Goal: Transaction & Acquisition: Purchase product/service

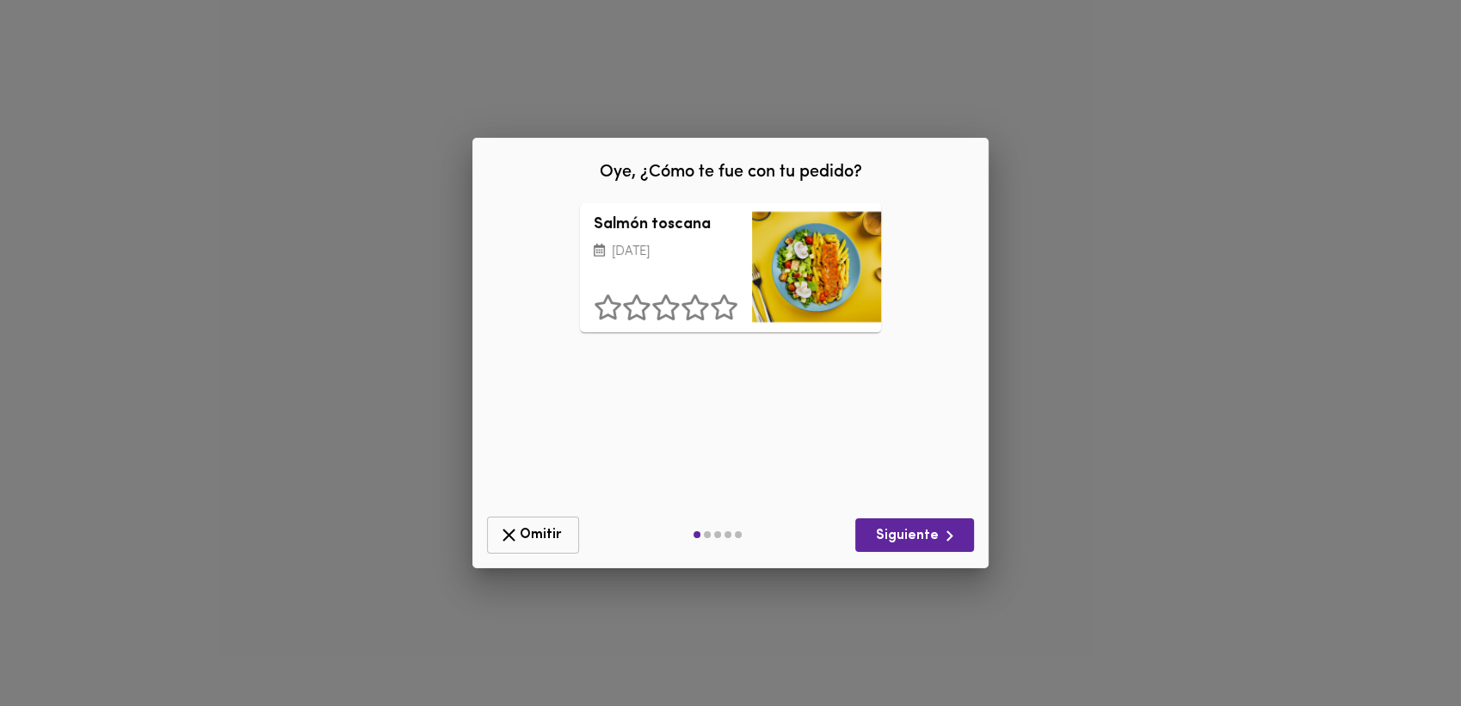
click at [504, 544] on icon "button" at bounding box center [509, 535] width 22 height 22
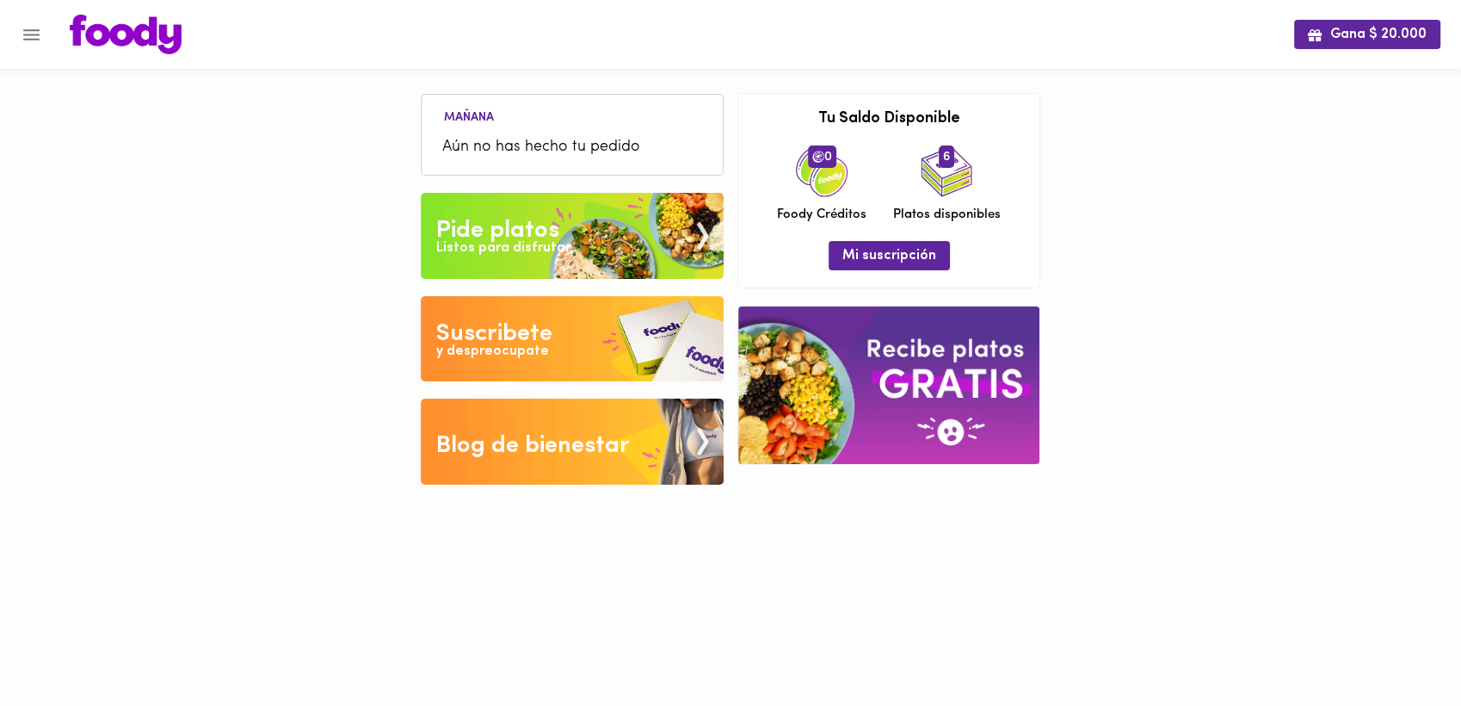
click at [525, 231] on div "Pide platos" at bounding box center [497, 230] width 123 height 34
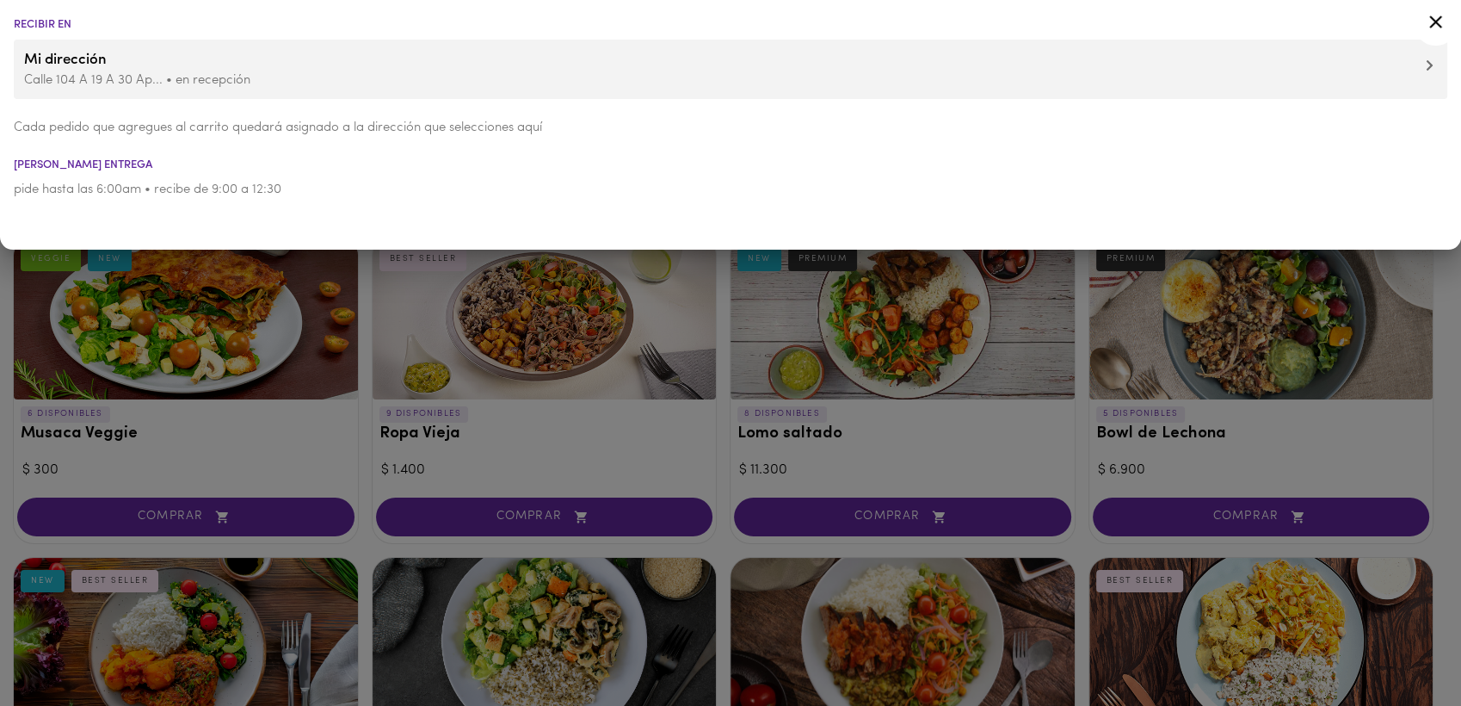
click at [1437, 24] on icon at bounding box center [1436, 21] width 13 height 13
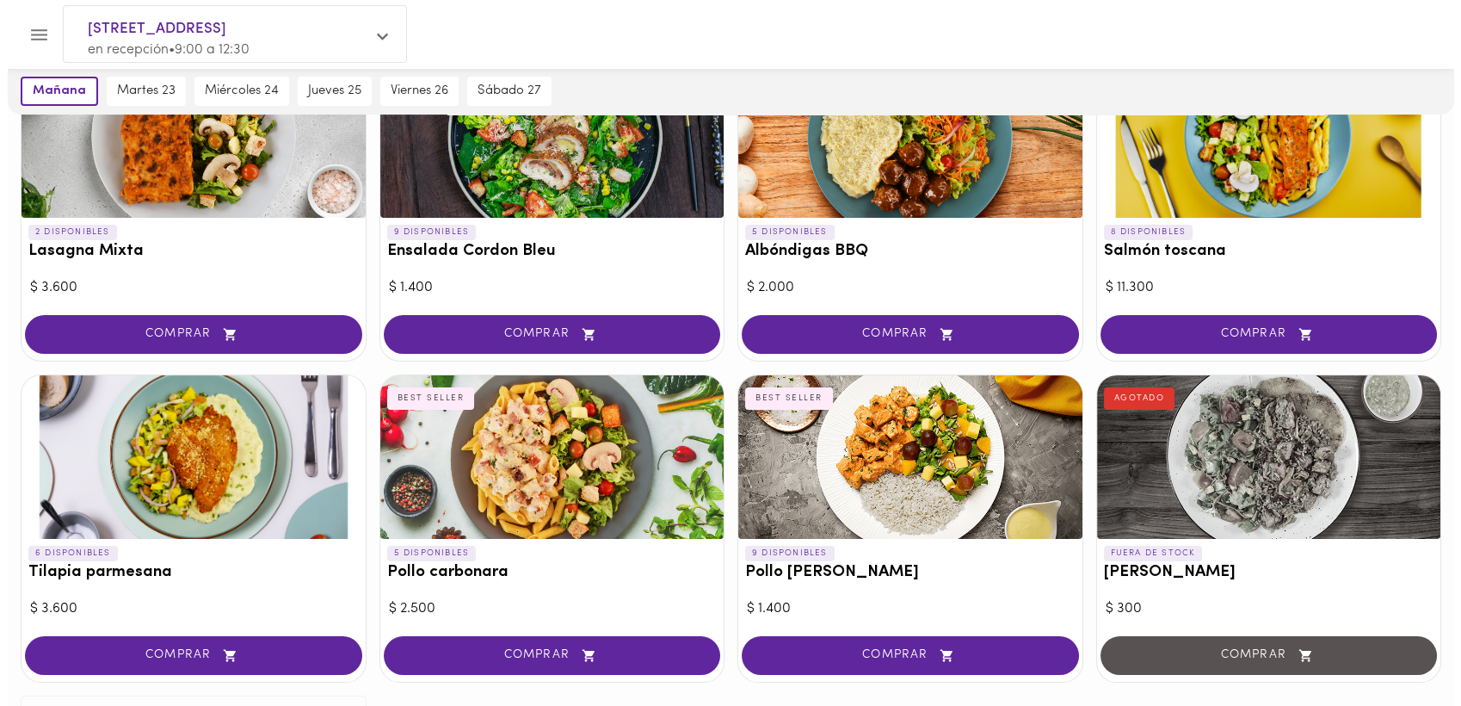
scroll to position [855, 0]
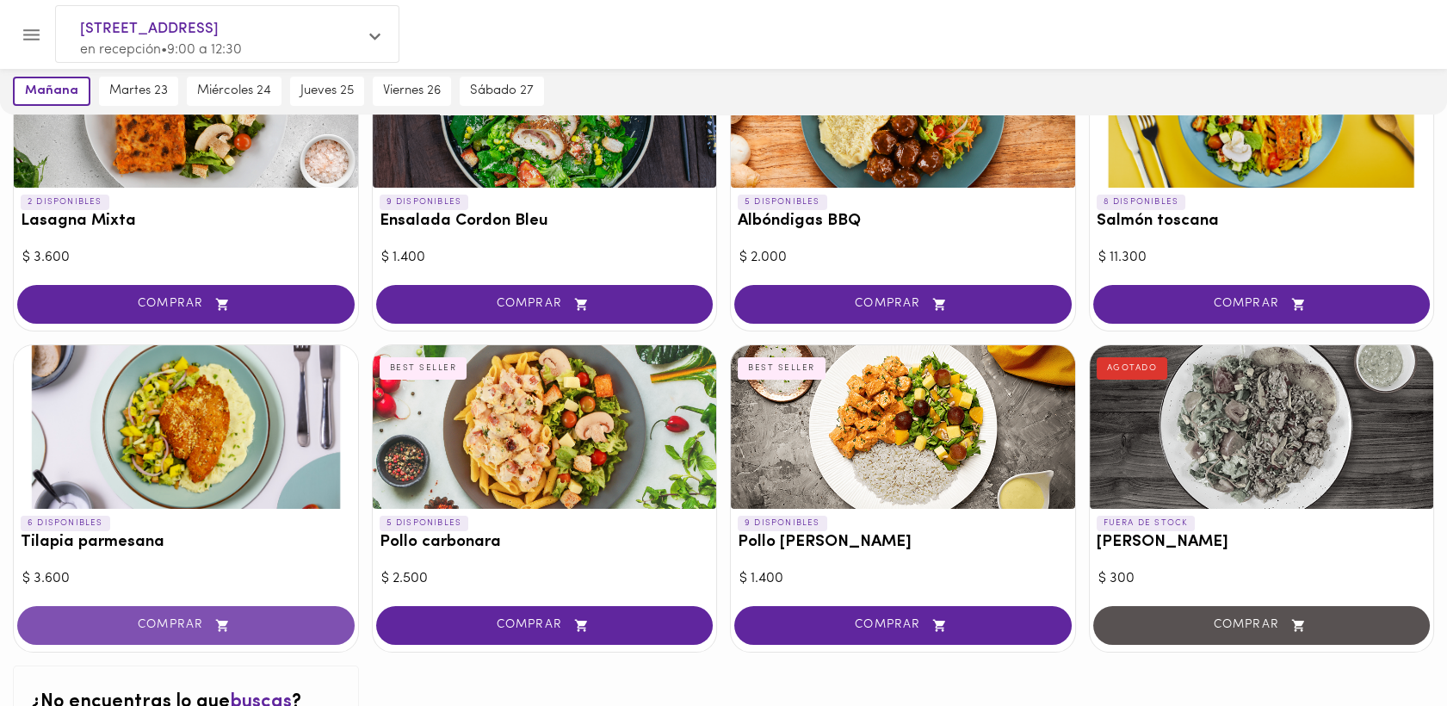
click at [170, 632] on button "COMPRAR" at bounding box center [185, 625] width 337 height 39
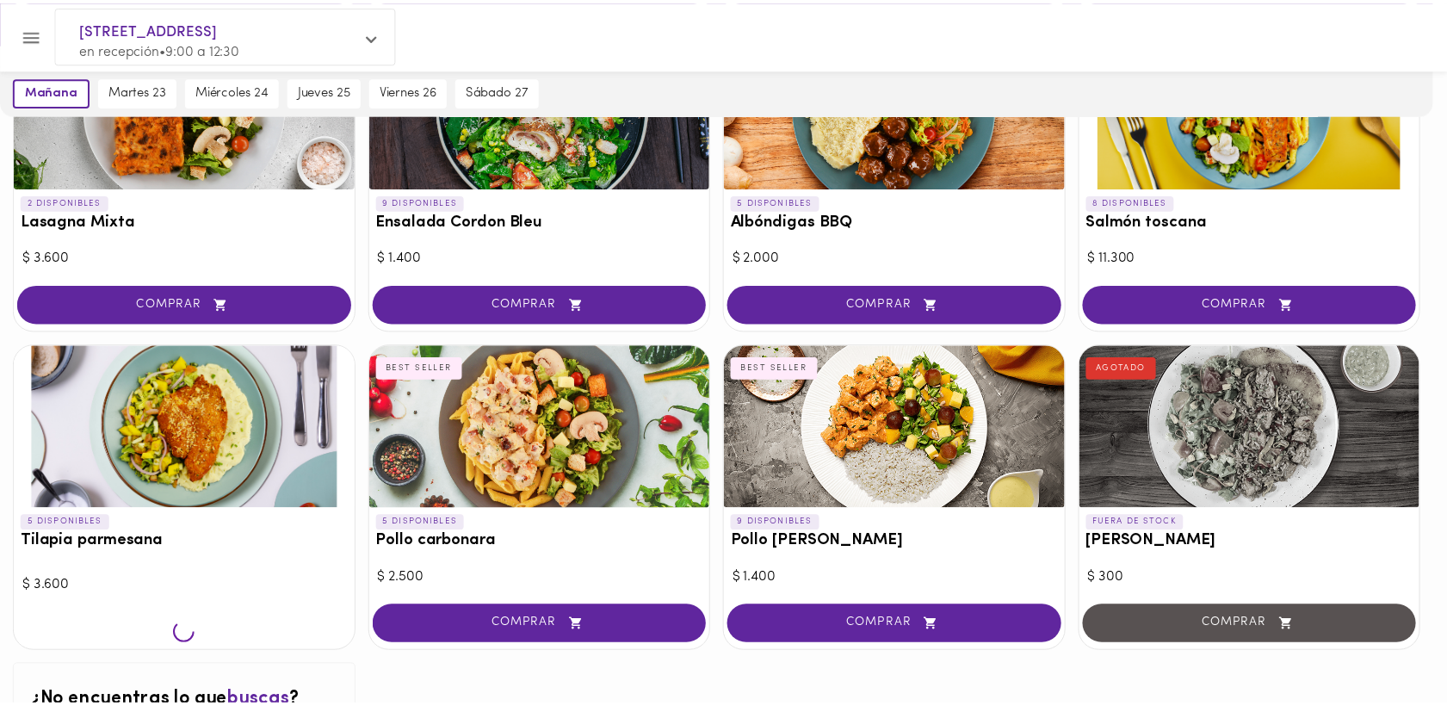
scroll to position [856, 0]
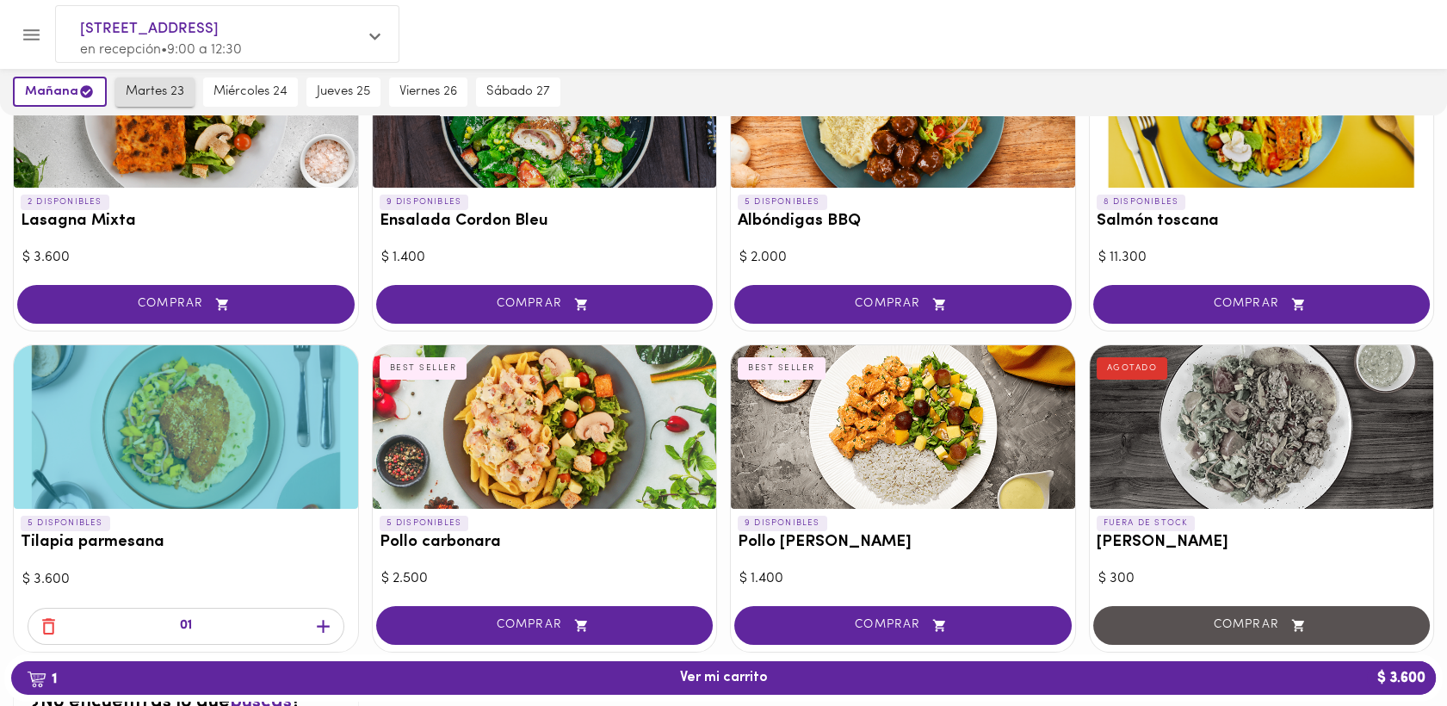
click at [127, 91] on span "martes 23" at bounding box center [155, 91] width 59 height 15
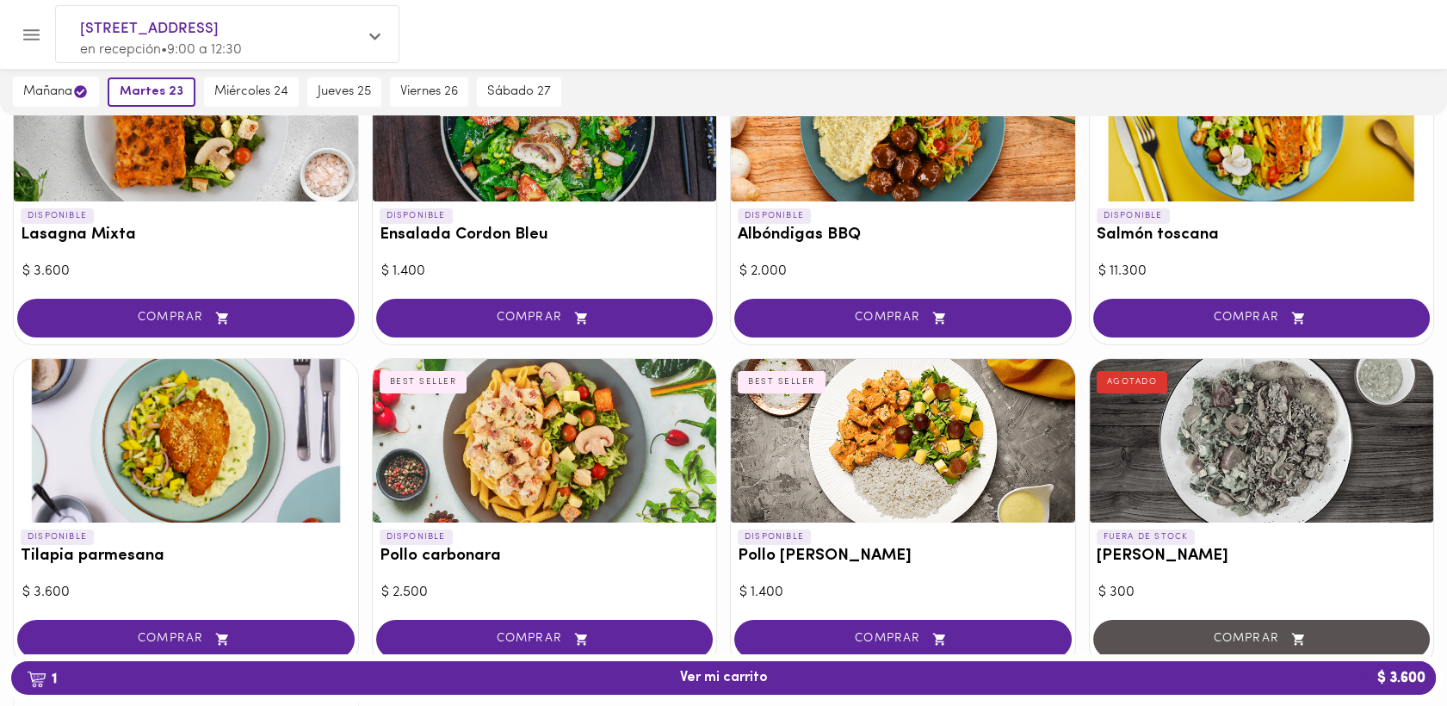
scroll to position [881, 0]
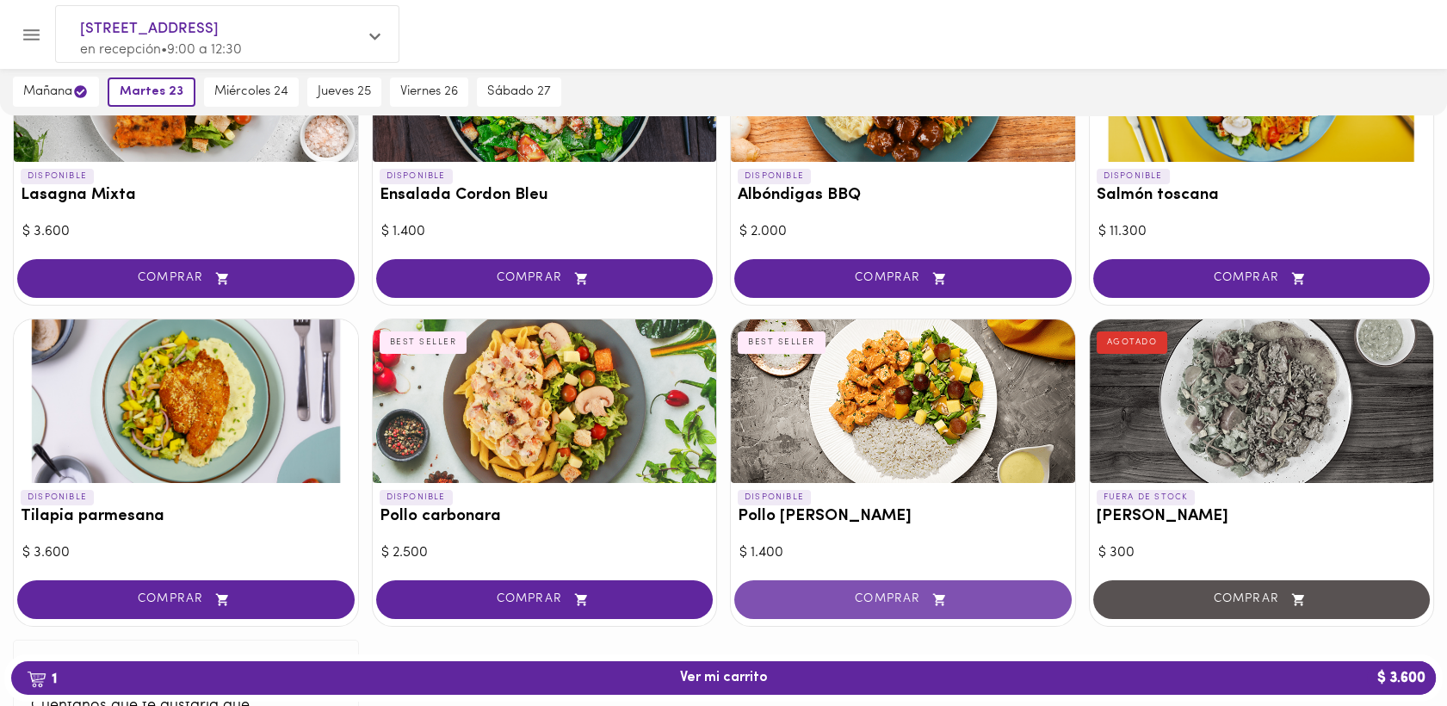
click at [904, 596] on span "COMPRAR" at bounding box center [903, 599] width 294 height 15
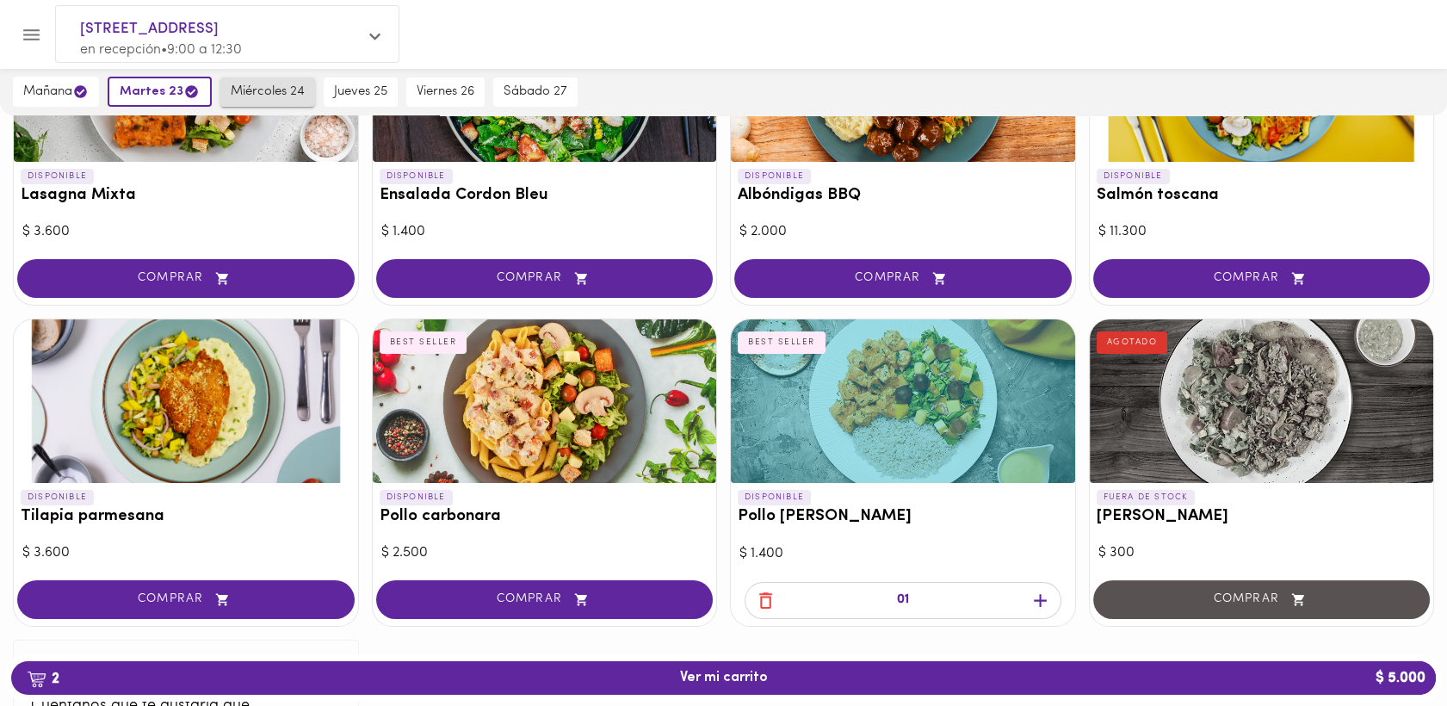
click at [275, 94] on span "miércoles 24" at bounding box center [268, 91] width 74 height 15
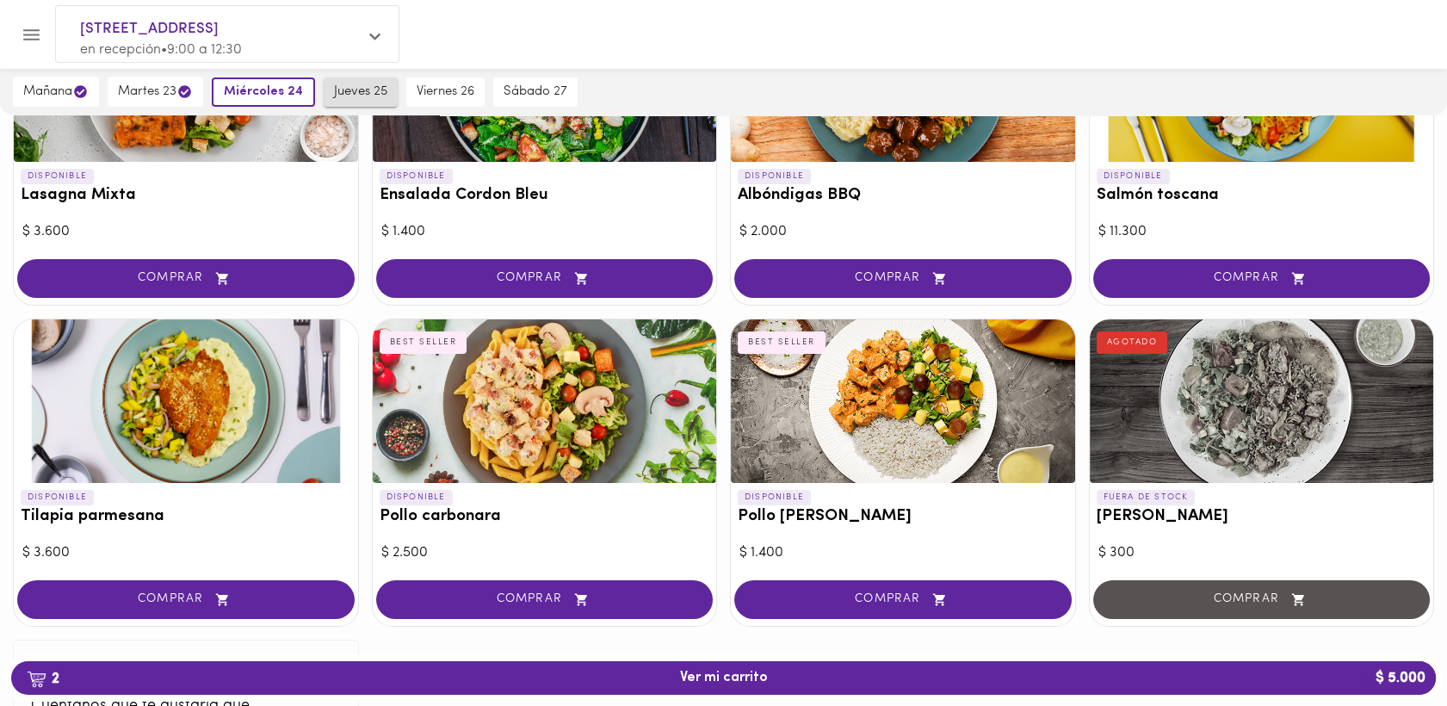
click at [365, 86] on span "jueves 25" at bounding box center [360, 91] width 53 height 15
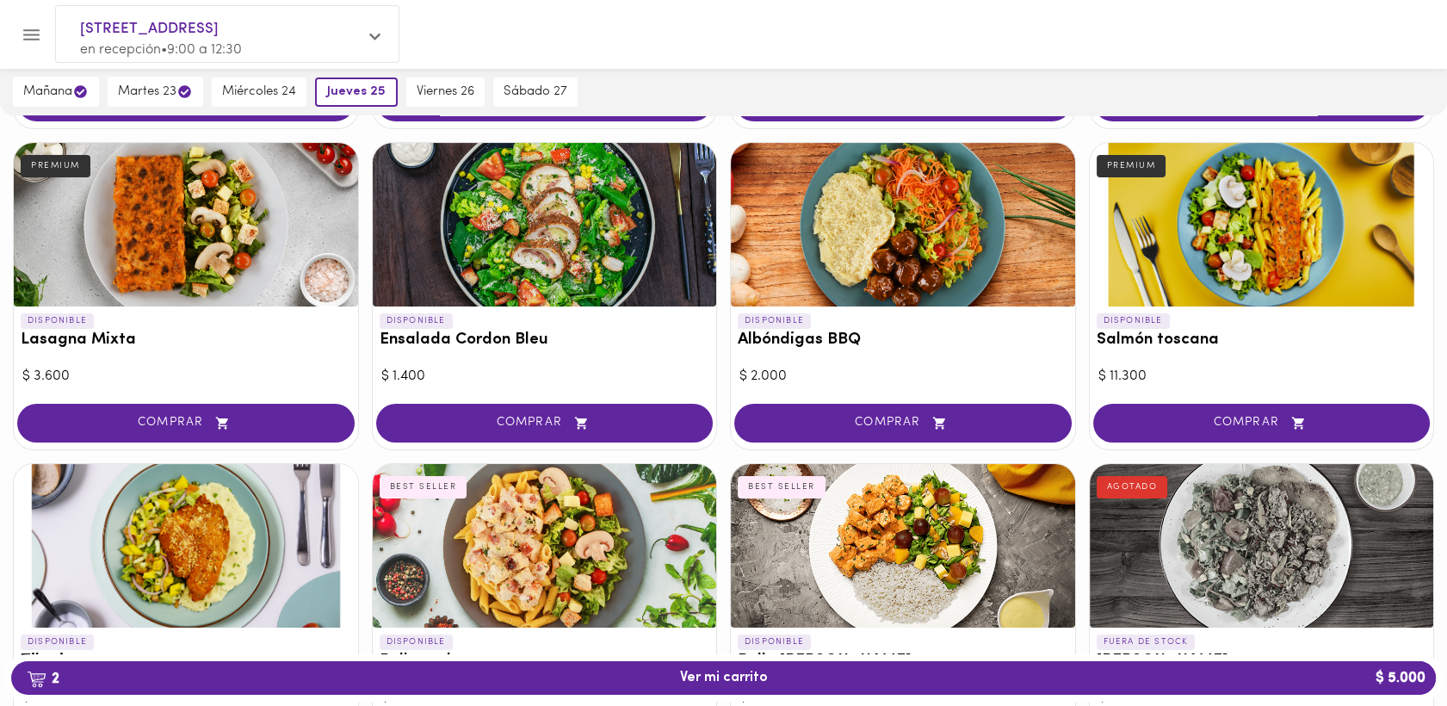
scroll to position [625, 0]
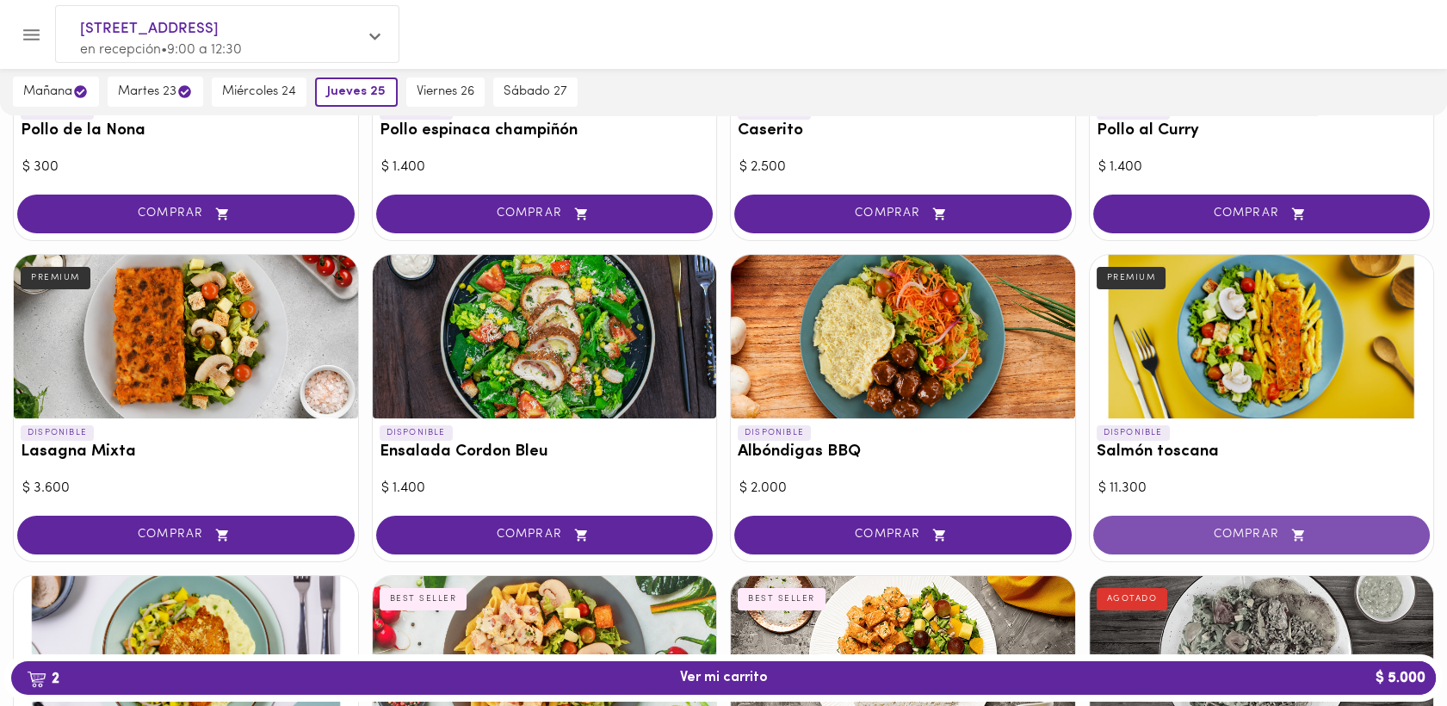
click at [1263, 535] on span "COMPRAR" at bounding box center [1262, 535] width 294 height 15
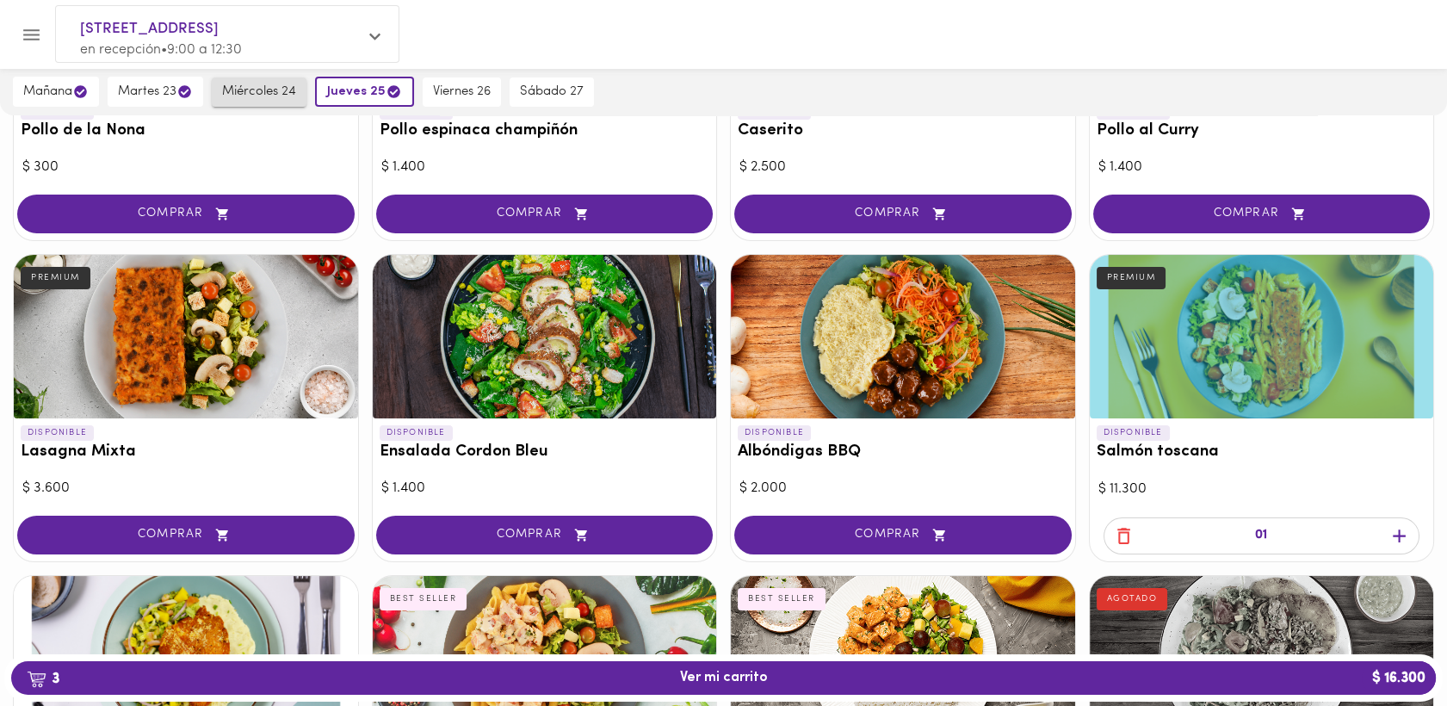
click at [246, 91] on span "miércoles 24" at bounding box center [259, 91] width 74 height 15
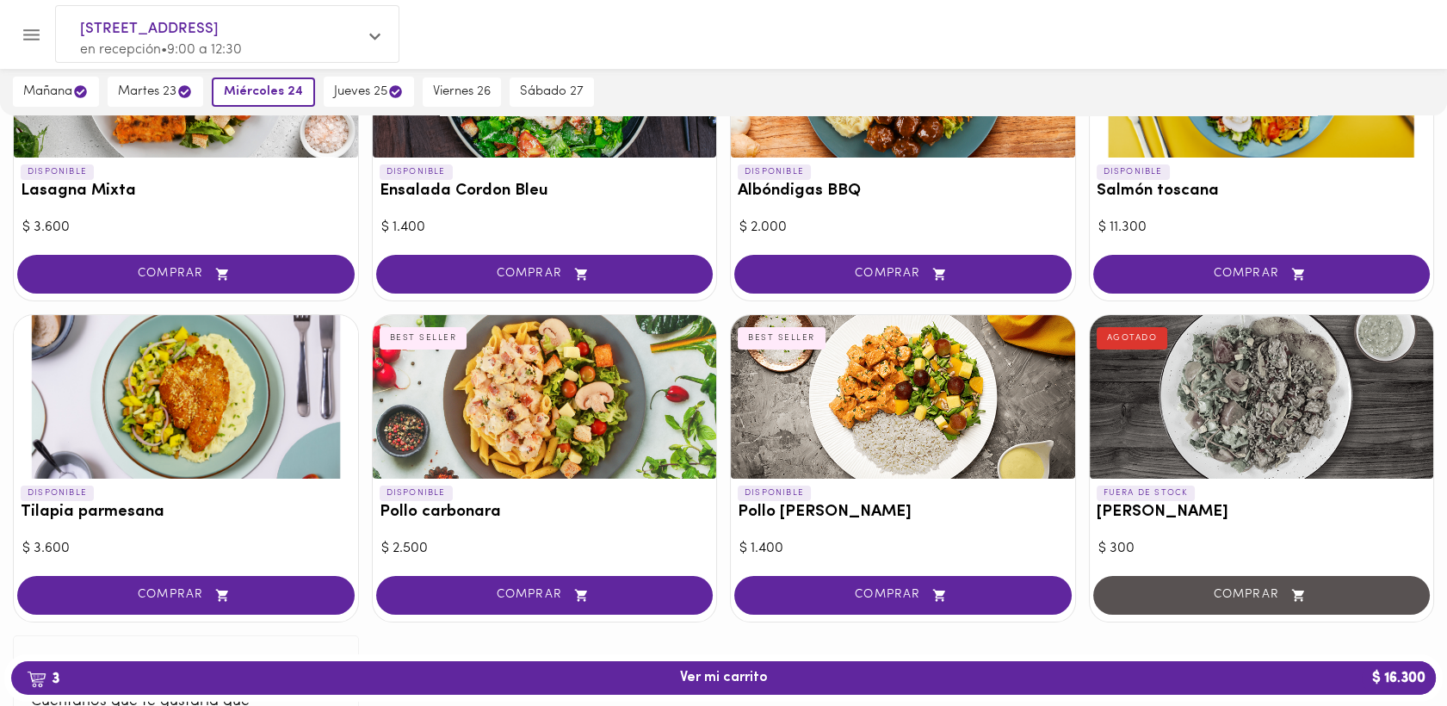
scroll to position [883, 0]
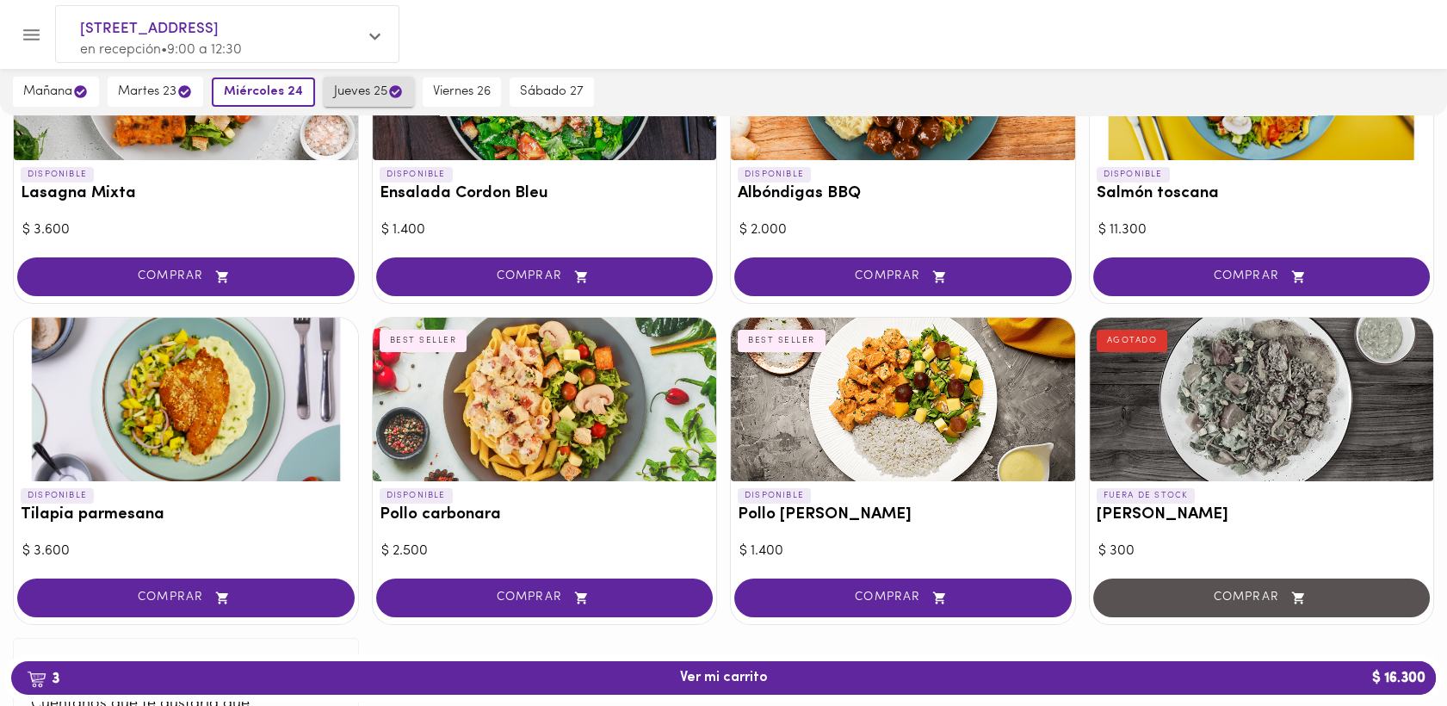
click at [349, 86] on span "jueves 25" at bounding box center [369, 91] width 70 height 16
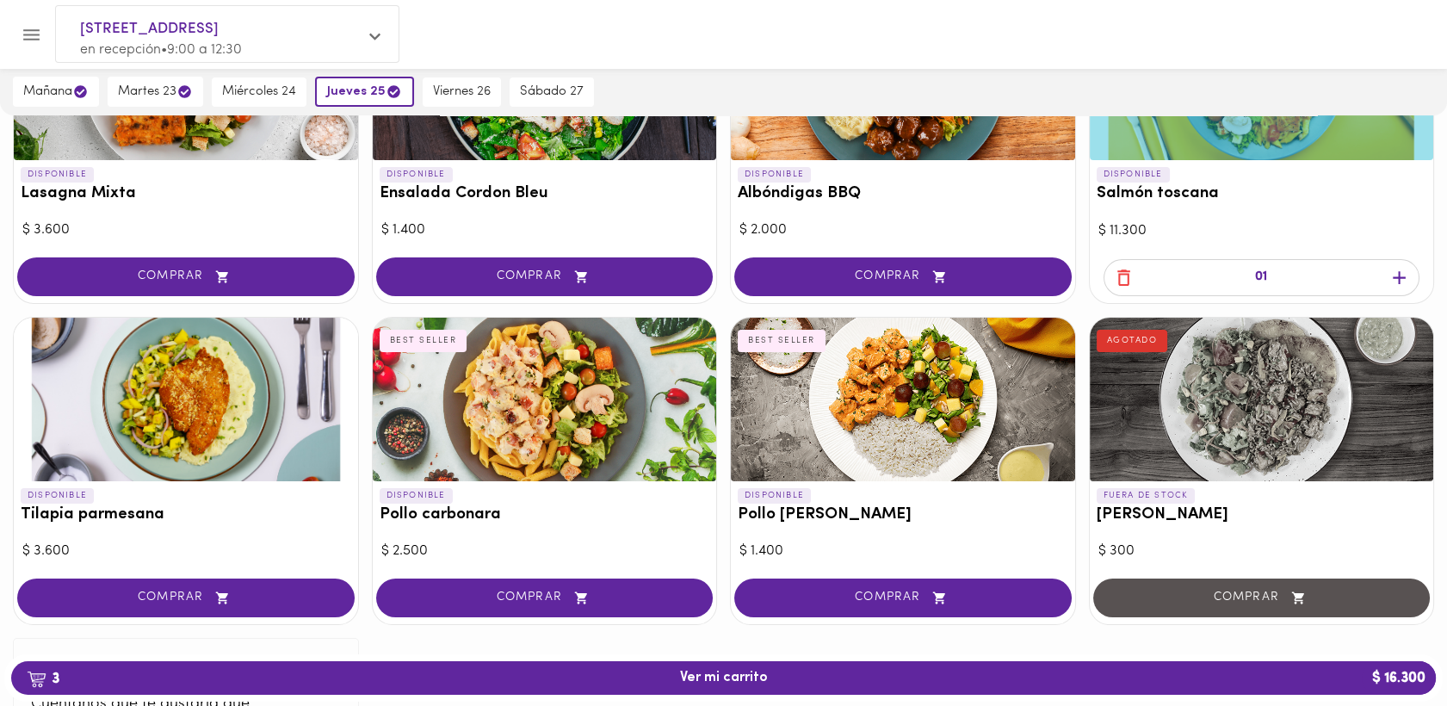
scroll to position [619, 0]
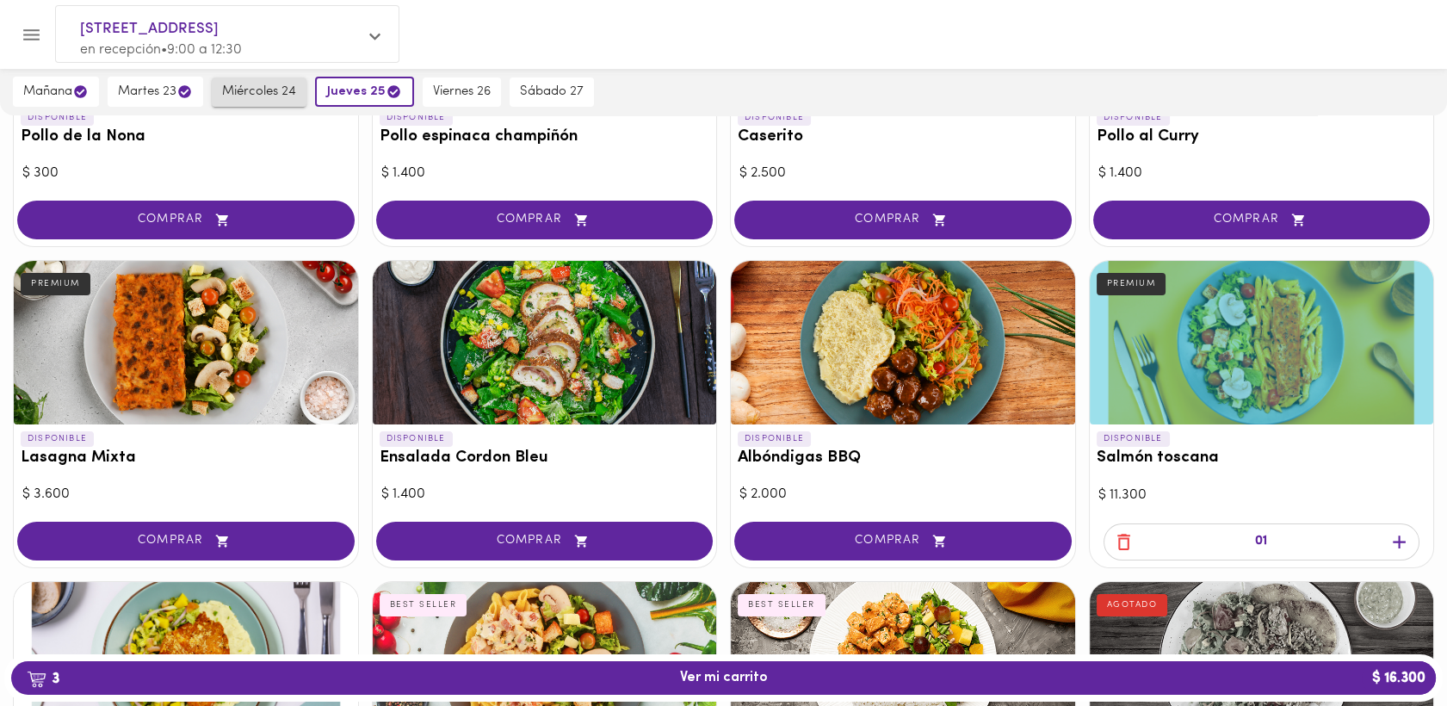
click at [268, 92] on span "miércoles 24" at bounding box center [259, 91] width 74 height 15
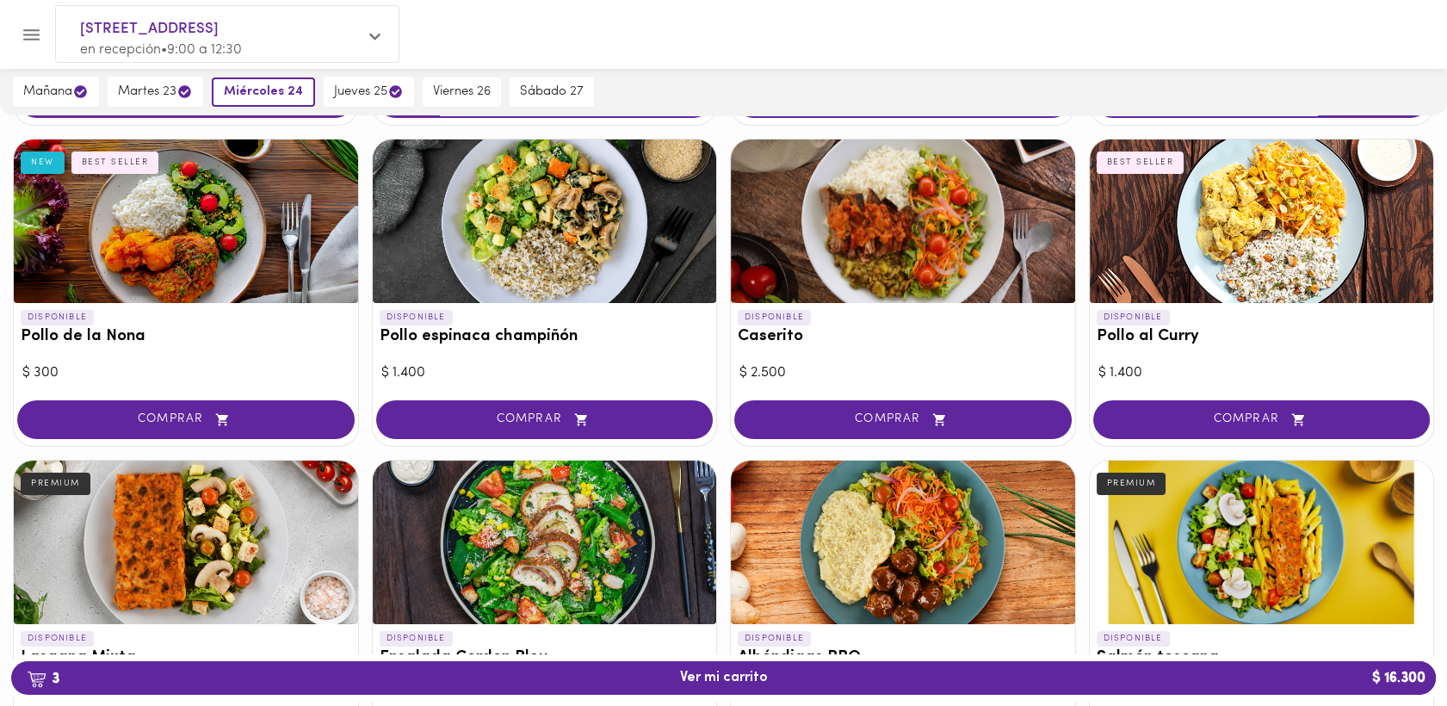
scroll to position [308, 0]
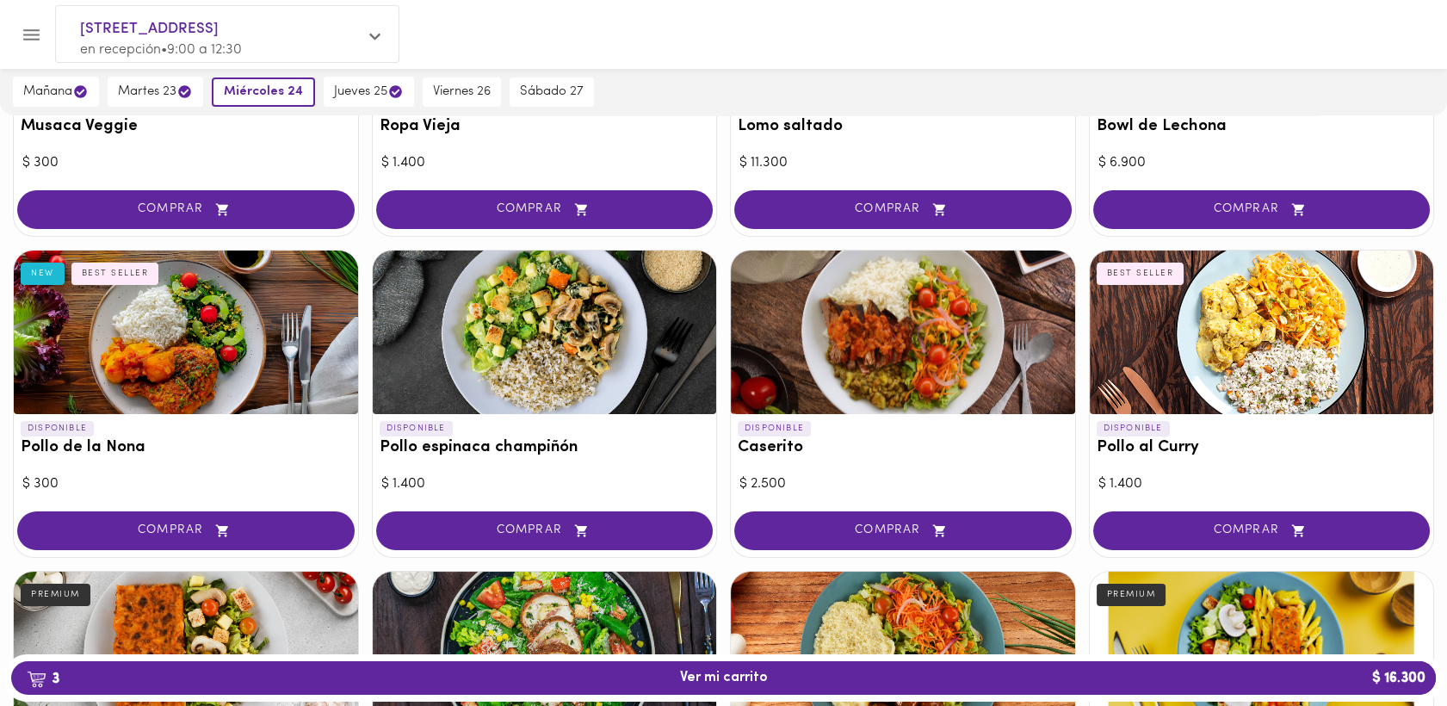
drag, startPoint x: 161, startPoint y: 528, endPoint x: 187, endPoint y: 518, distance: 27.5
click at [163, 527] on span "COMPRAR" at bounding box center [186, 530] width 294 height 15
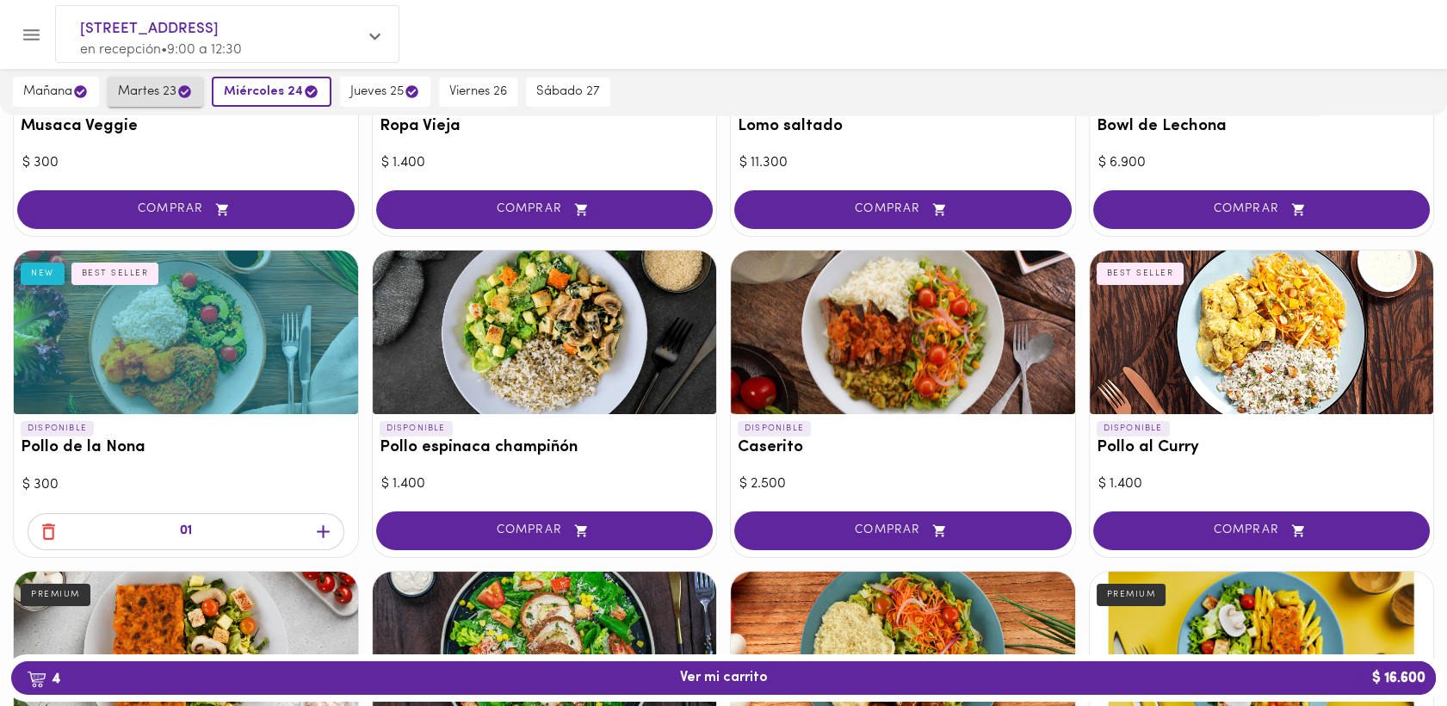
click at [155, 86] on span "martes 23" at bounding box center [155, 91] width 75 height 16
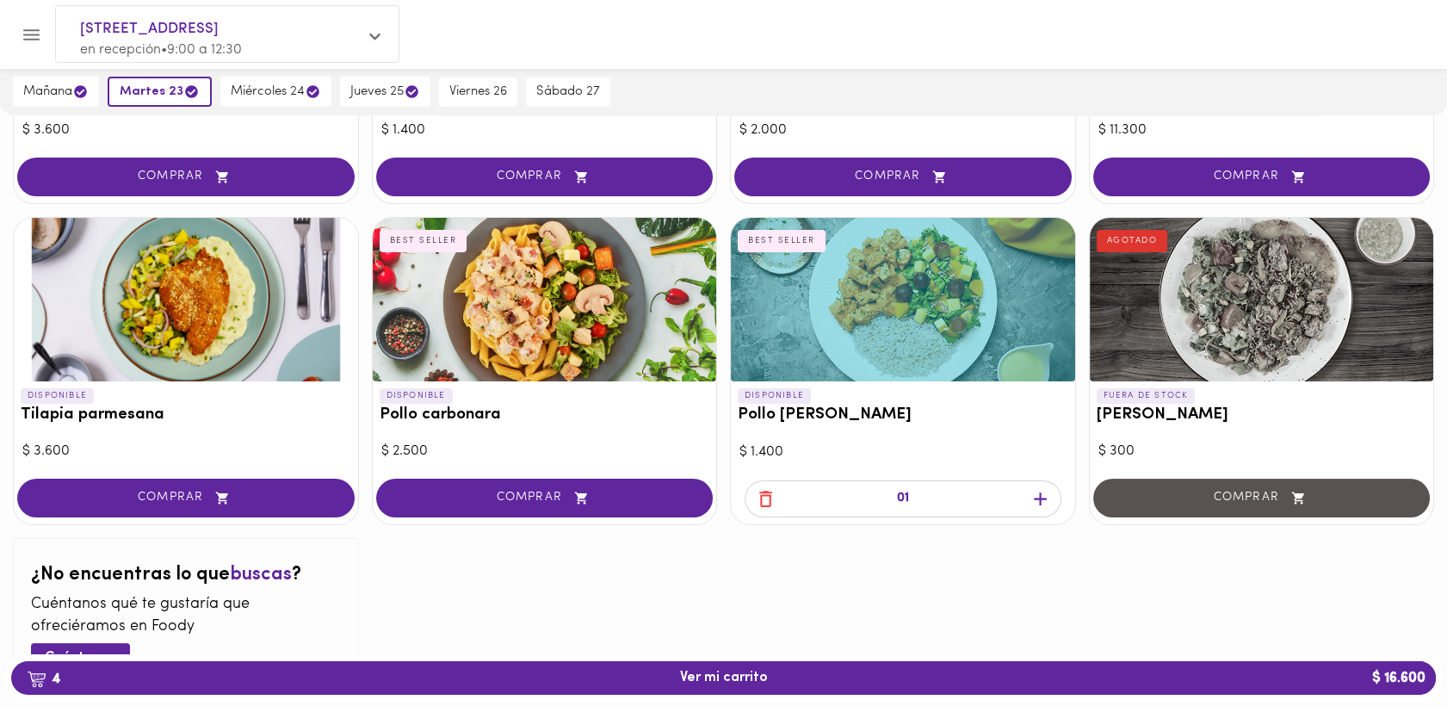
scroll to position [874, 0]
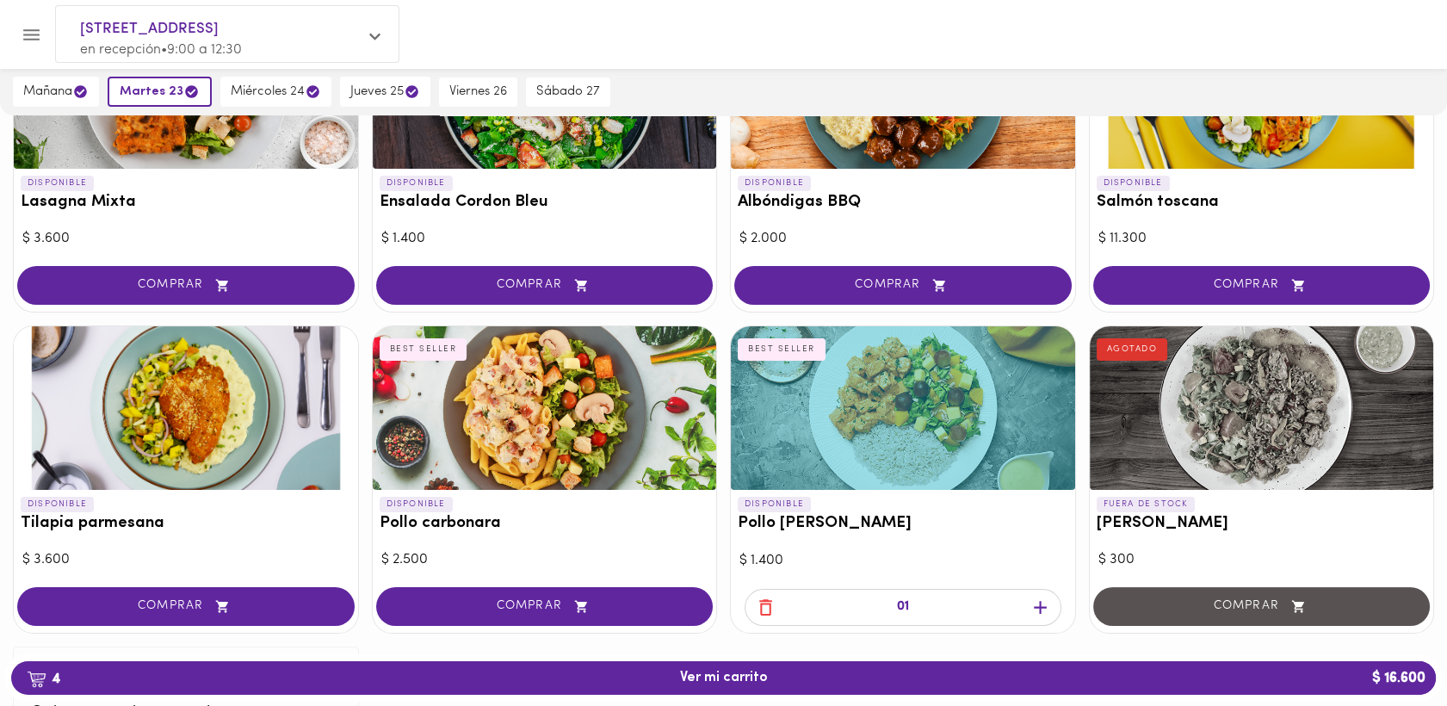
click at [759, 615] on icon "button" at bounding box center [766, 607] width 22 height 22
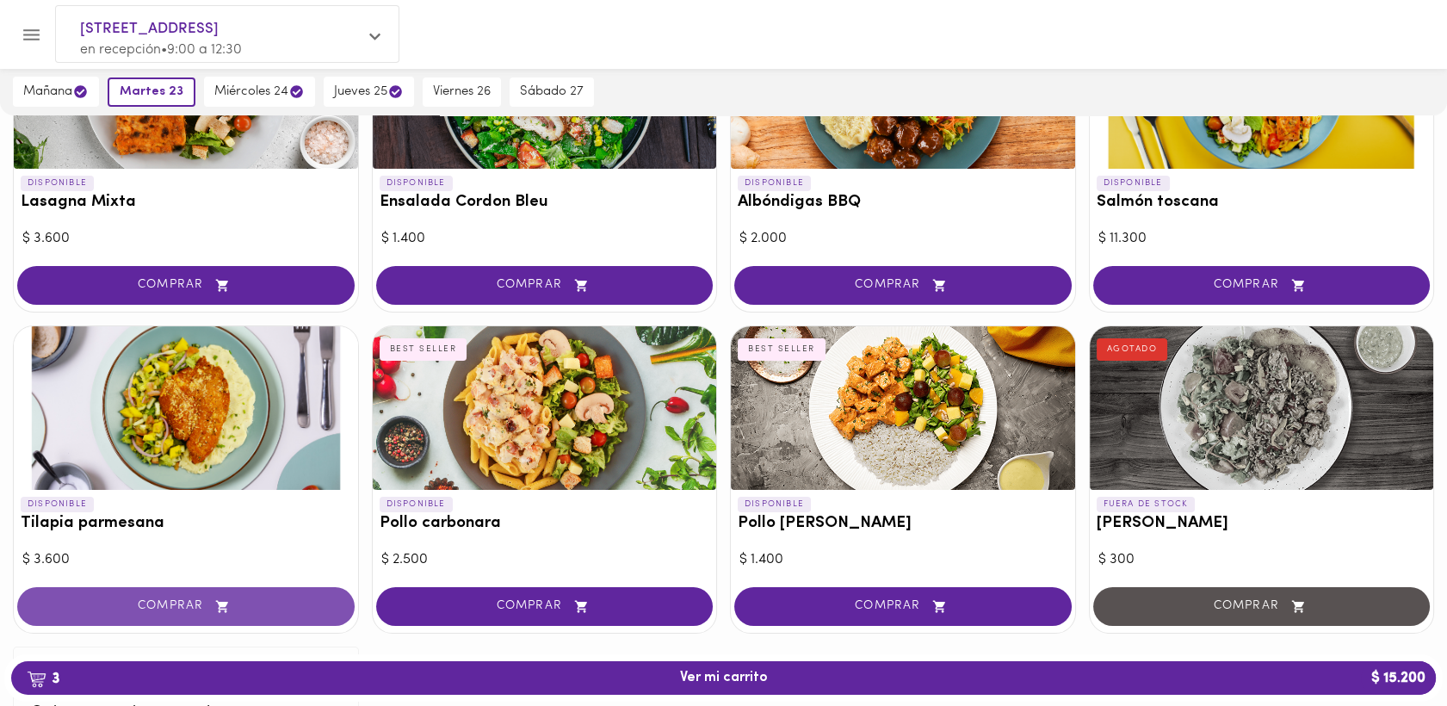
click at [177, 602] on span "COMPRAR" at bounding box center [186, 606] width 294 height 15
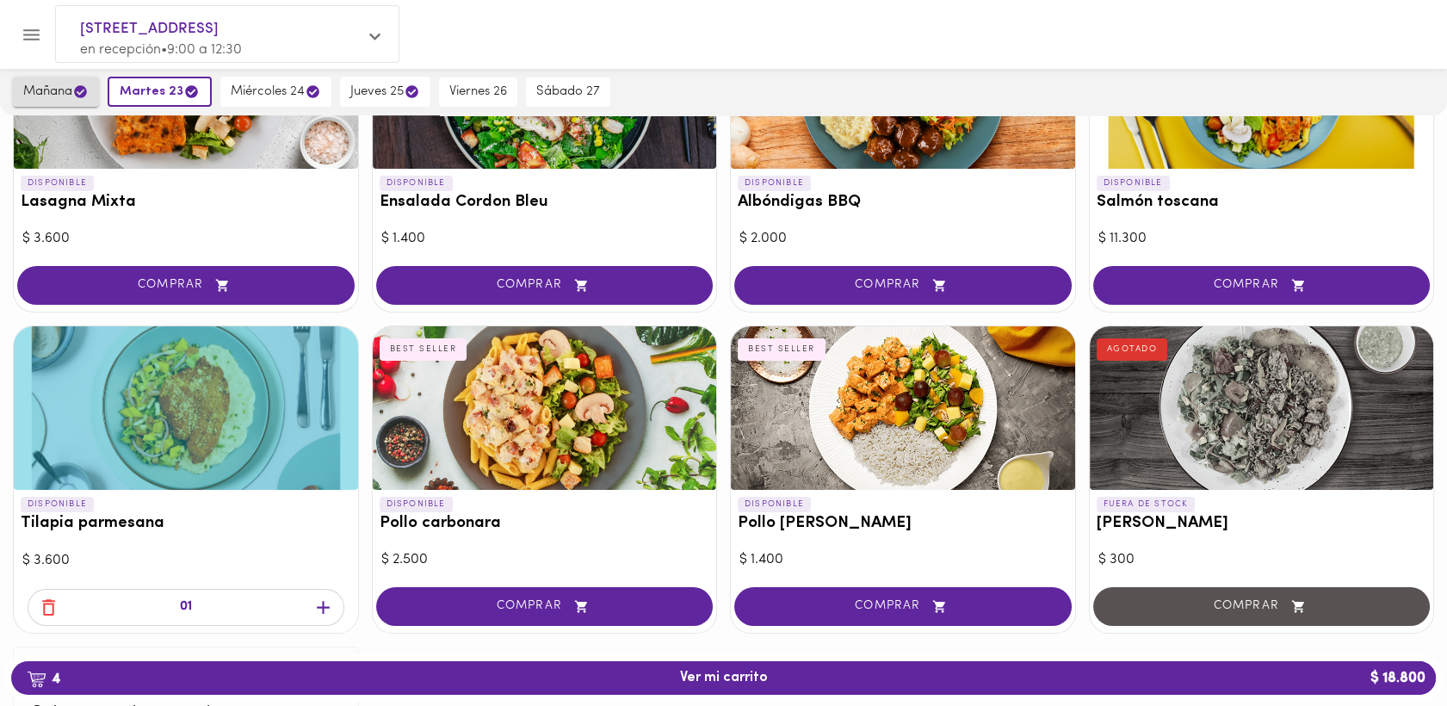
click at [46, 88] on span "mañana" at bounding box center [55, 91] width 65 height 16
click at [48, 602] on icon "button" at bounding box center [49, 607] width 22 height 22
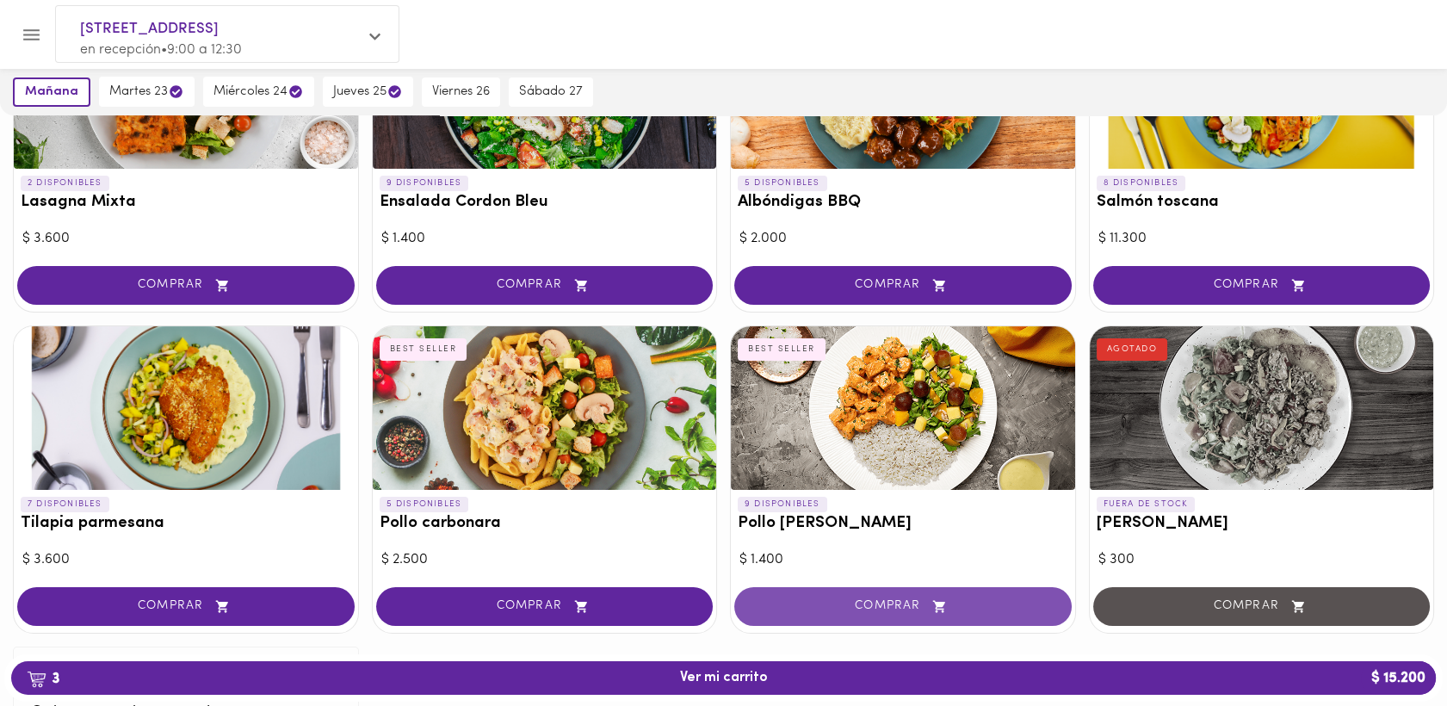
click at [882, 602] on span "COMPRAR" at bounding box center [903, 606] width 294 height 15
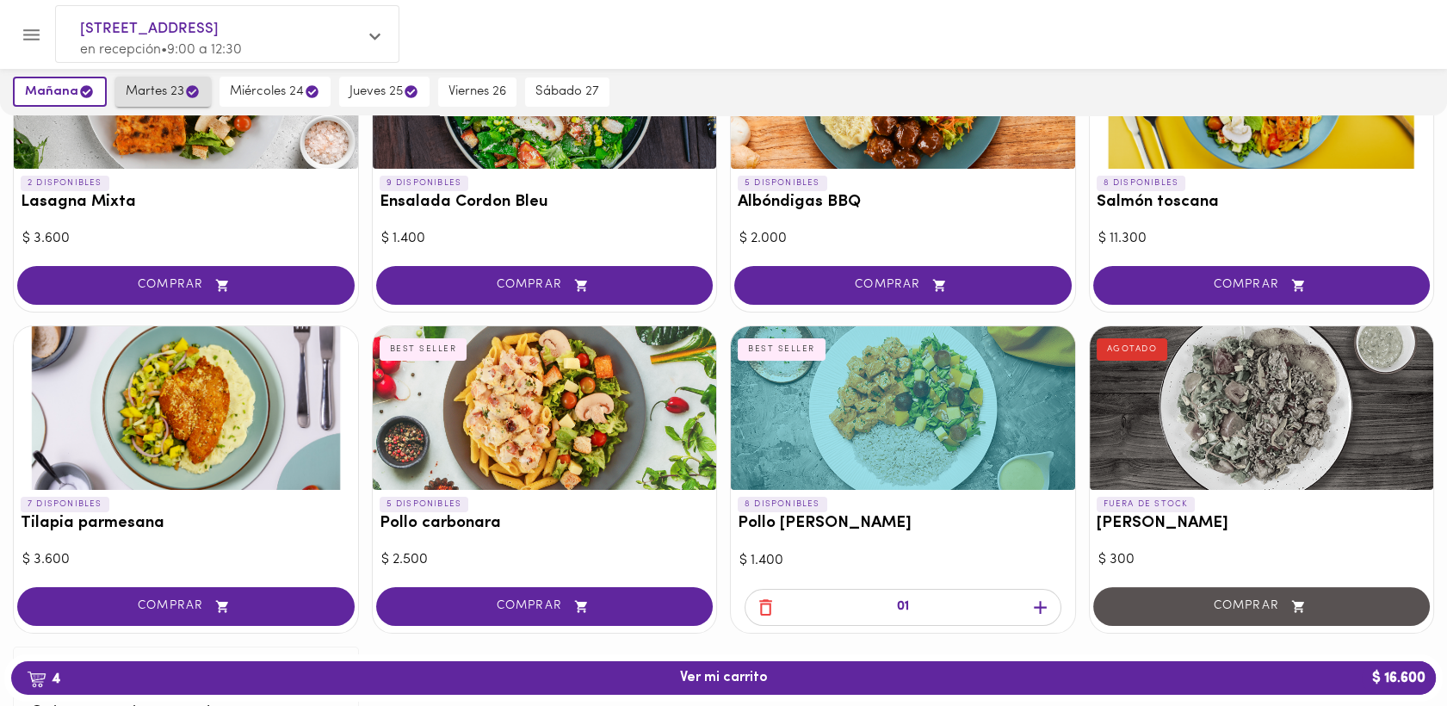
click at [149, 91] on span "martes 23" at bounding box center [163, 91] width 75 height 16
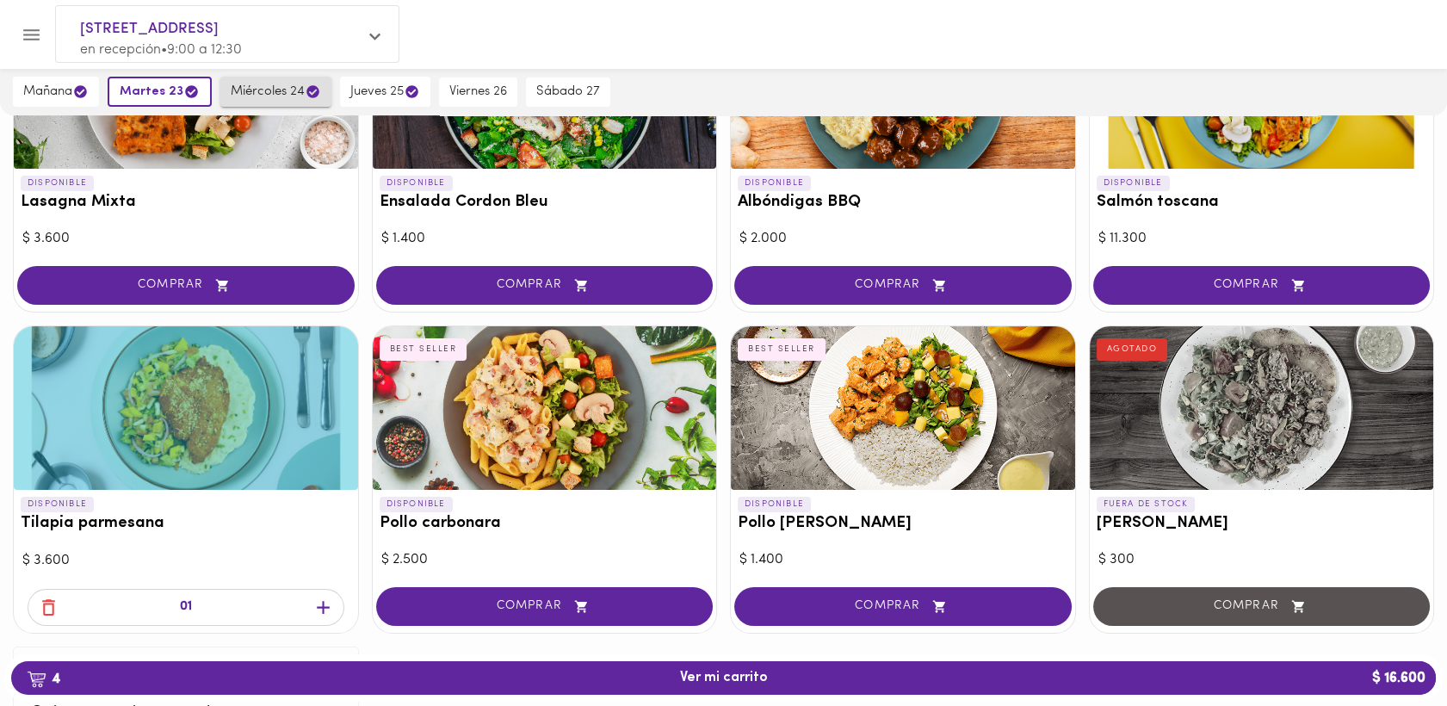
click at [265, 94] on span "miércoles 24" at bounding box center [276, 91] width 90 height 16
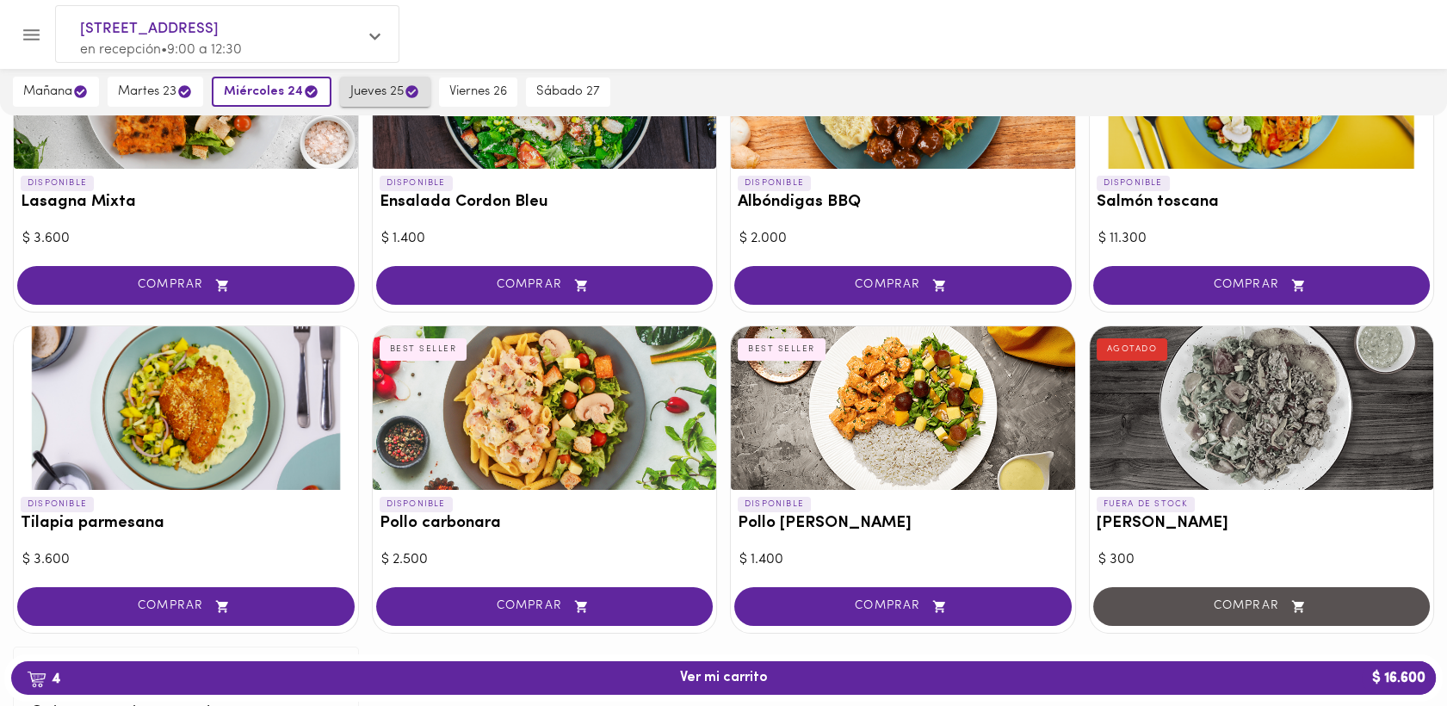
click at [385, 89] on span "jueves 25" at bounding box center [385, 91] width 70 height 16
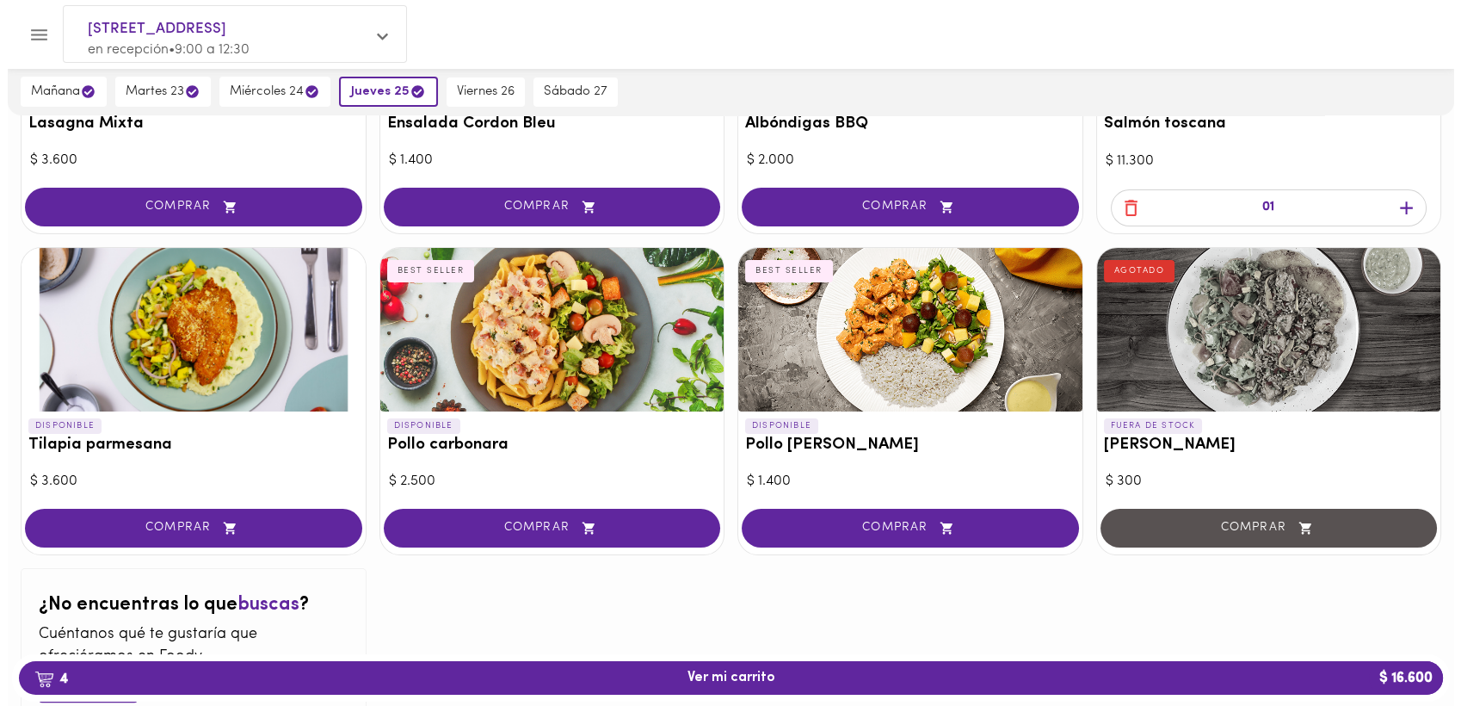
scroll to position [990, 0]
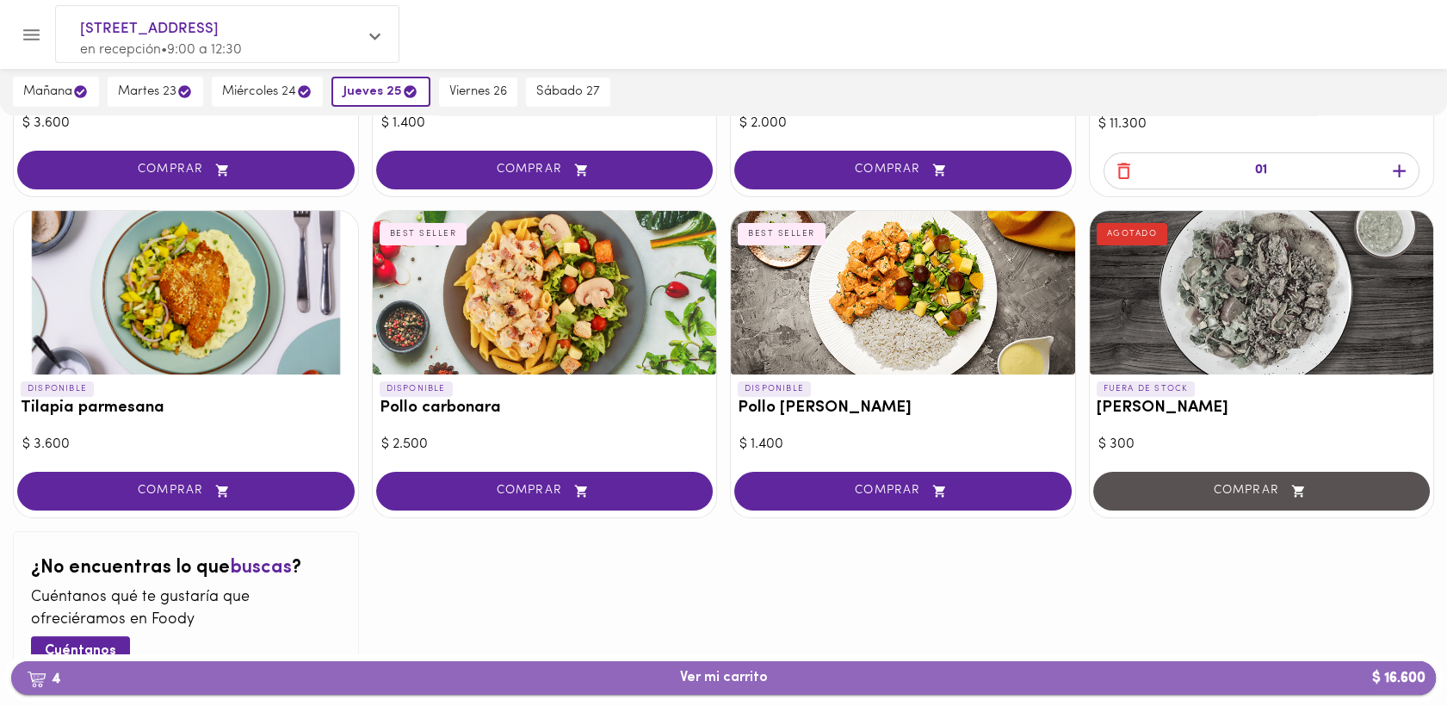
click at [725, 678] on span "4 Ver mi carrito $ 16.600" at bounding box center [724, 678] width 88 height 16
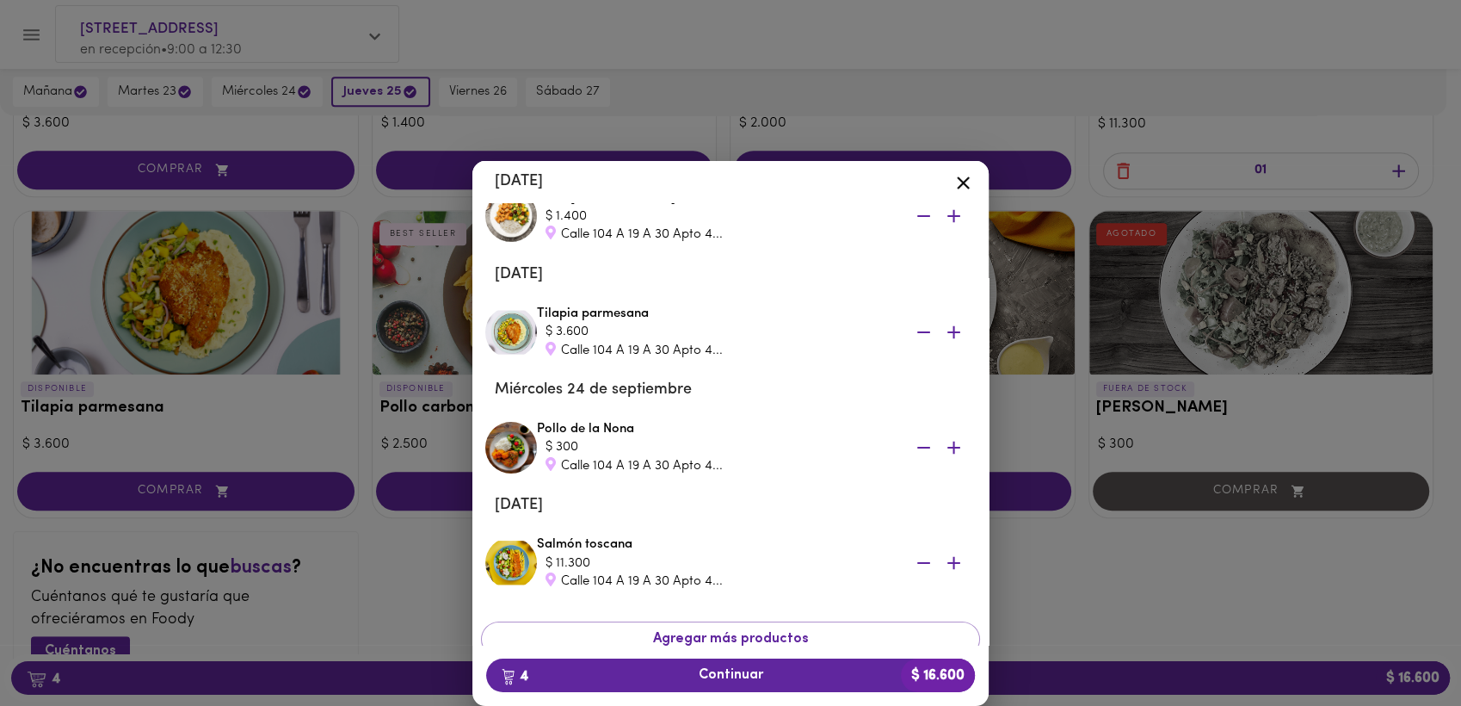
scroll to position [170, 0]
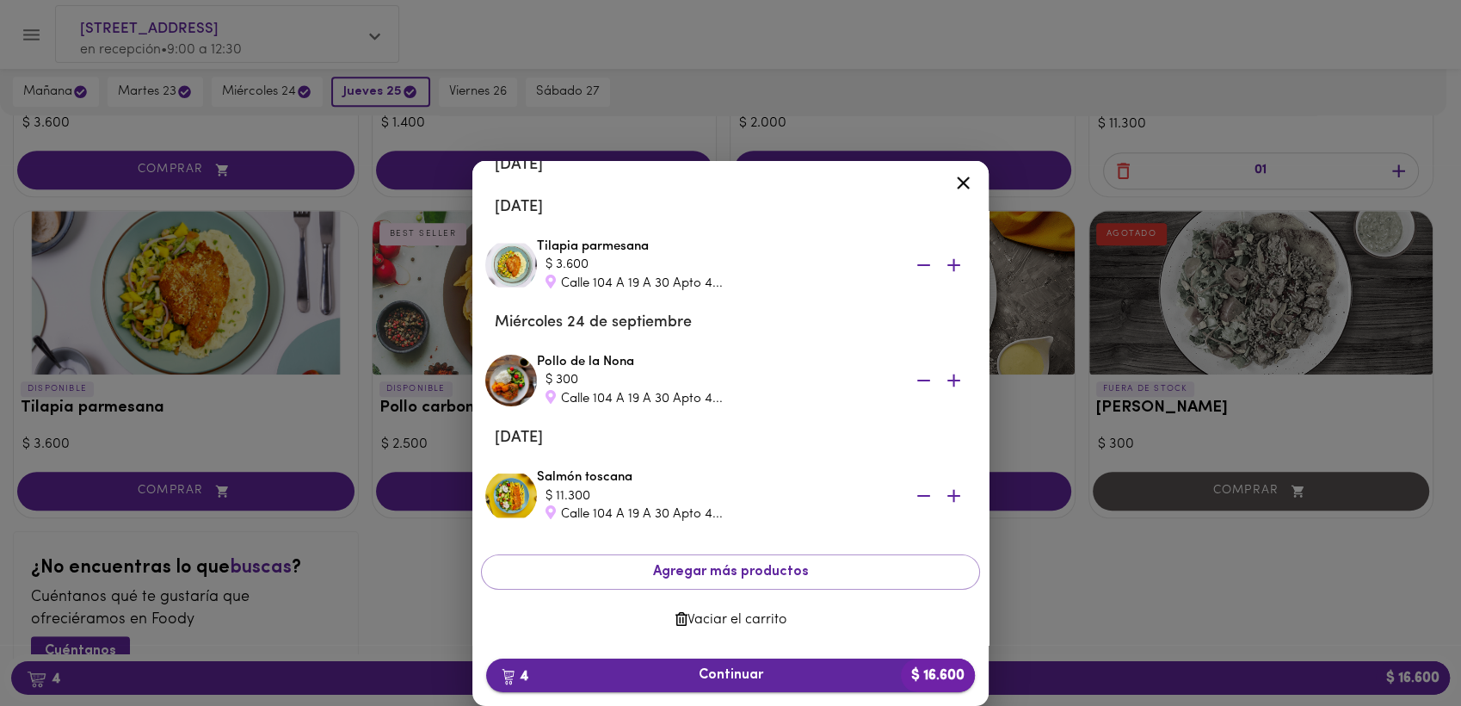
click at [726, 678] on span "4 Continuar $ 16.600" at bounding box center [730, 675] width 461 height 16
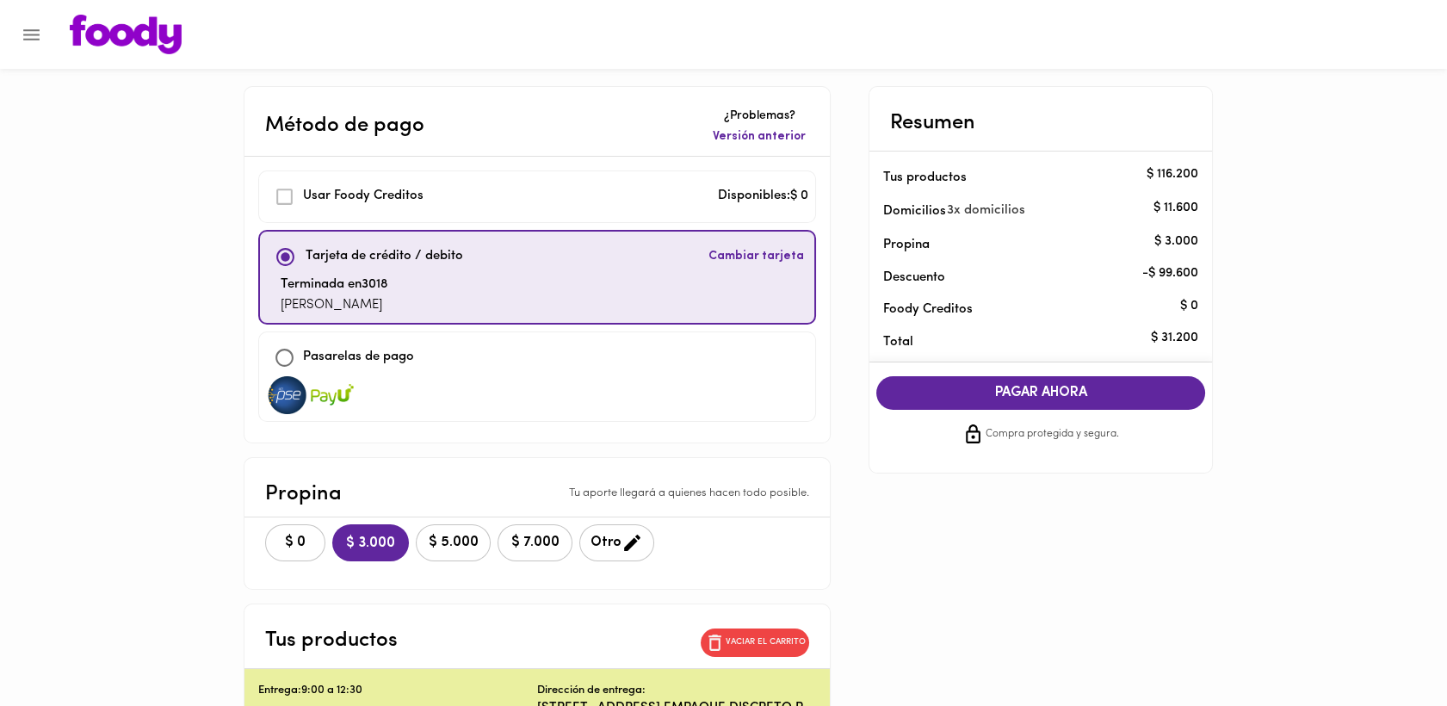
click at [290, 541] on span "$ 0" at bounding box center [295, 542] width 38 height 16
click at [1031, 394] on span "PAGAR AHORA" at bounding box center [1040, 393] width 294 height 16
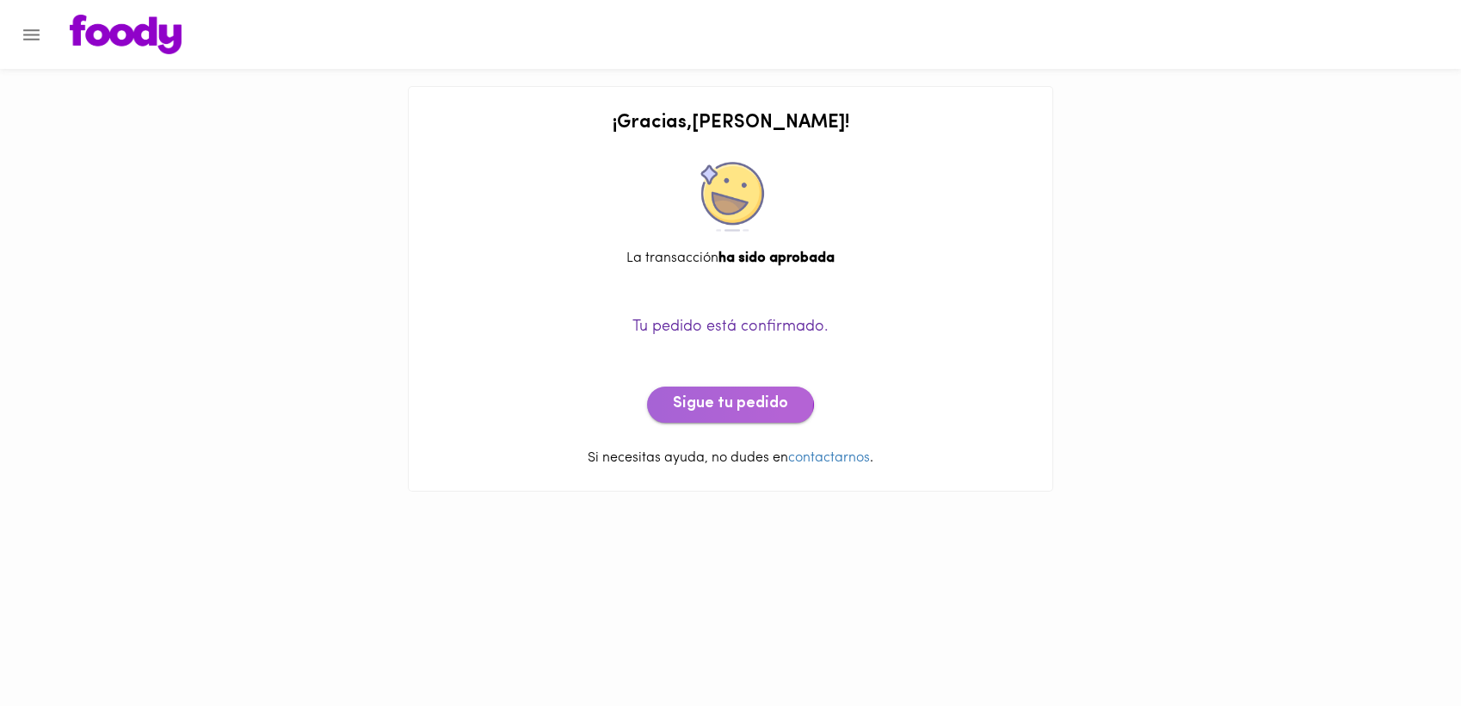
click at [714, 401] on span "Sigue tu pedido" at bounding box center [730, 404] width 115 height 19
